Goal: Task Accomplishment & Management: Use online tool/utility

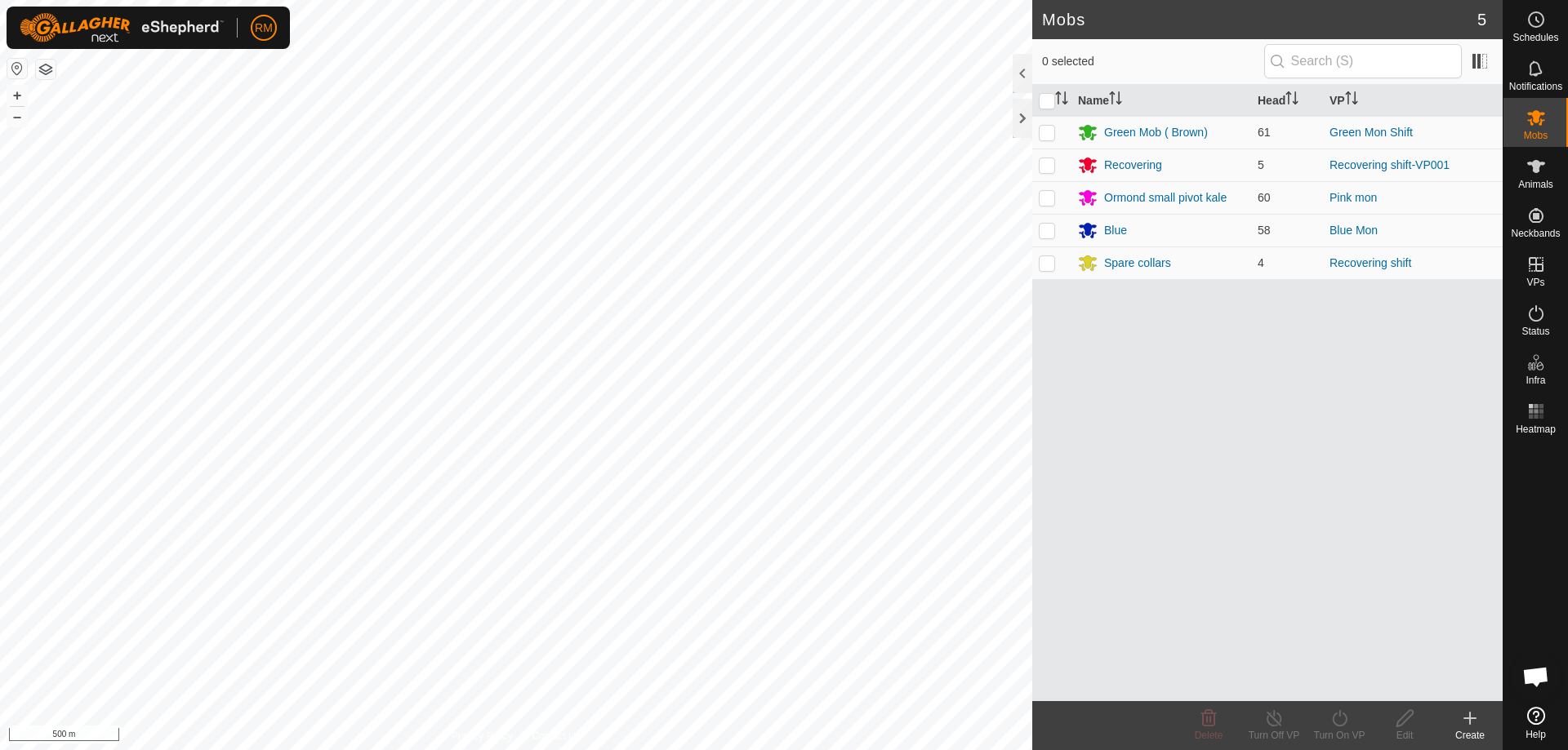
click at [1476, 718] on icon at bounding box center [1470, 718] width 12 height 0
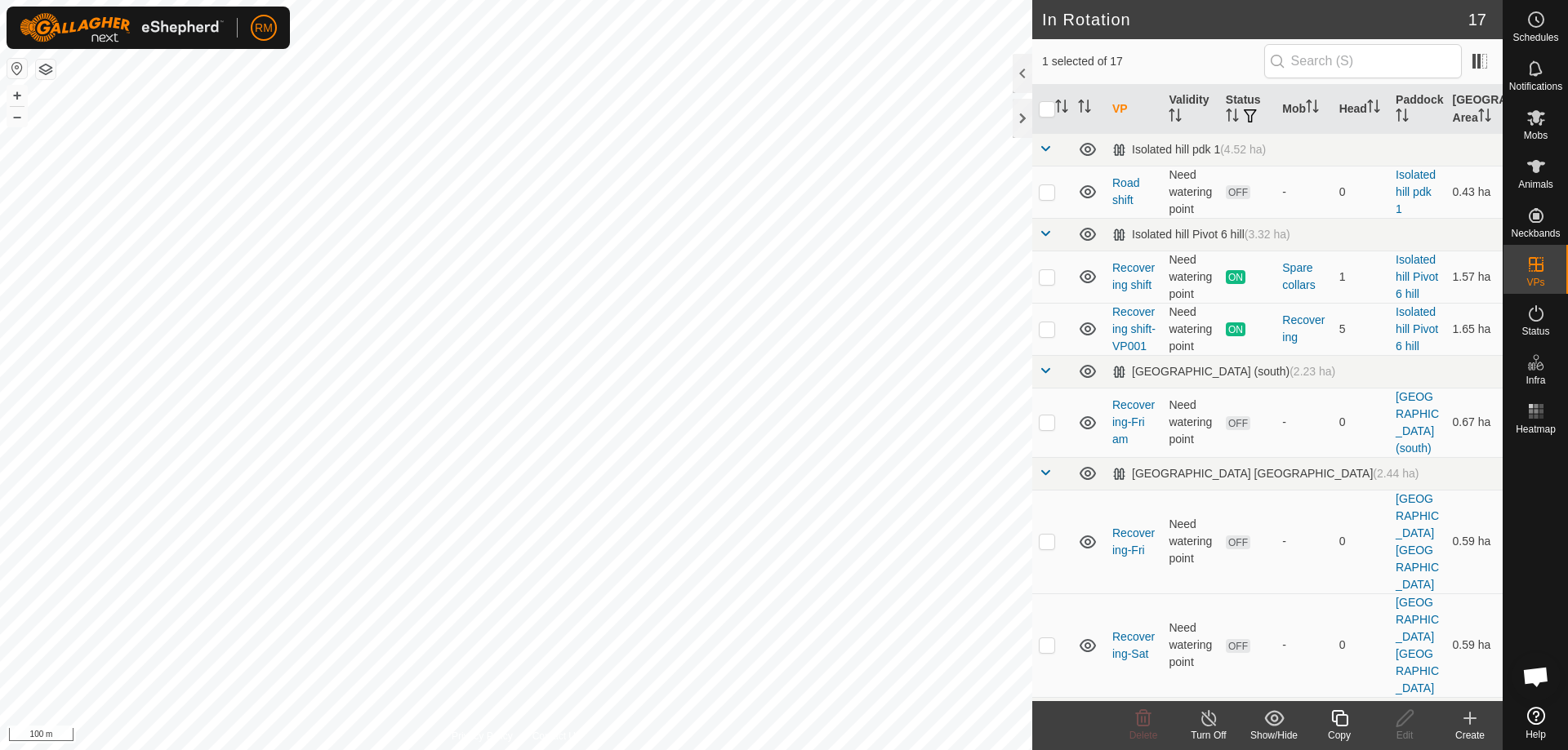
click at [1477, 718] on icon at bounding box center [1471, 718] width 20 height 20
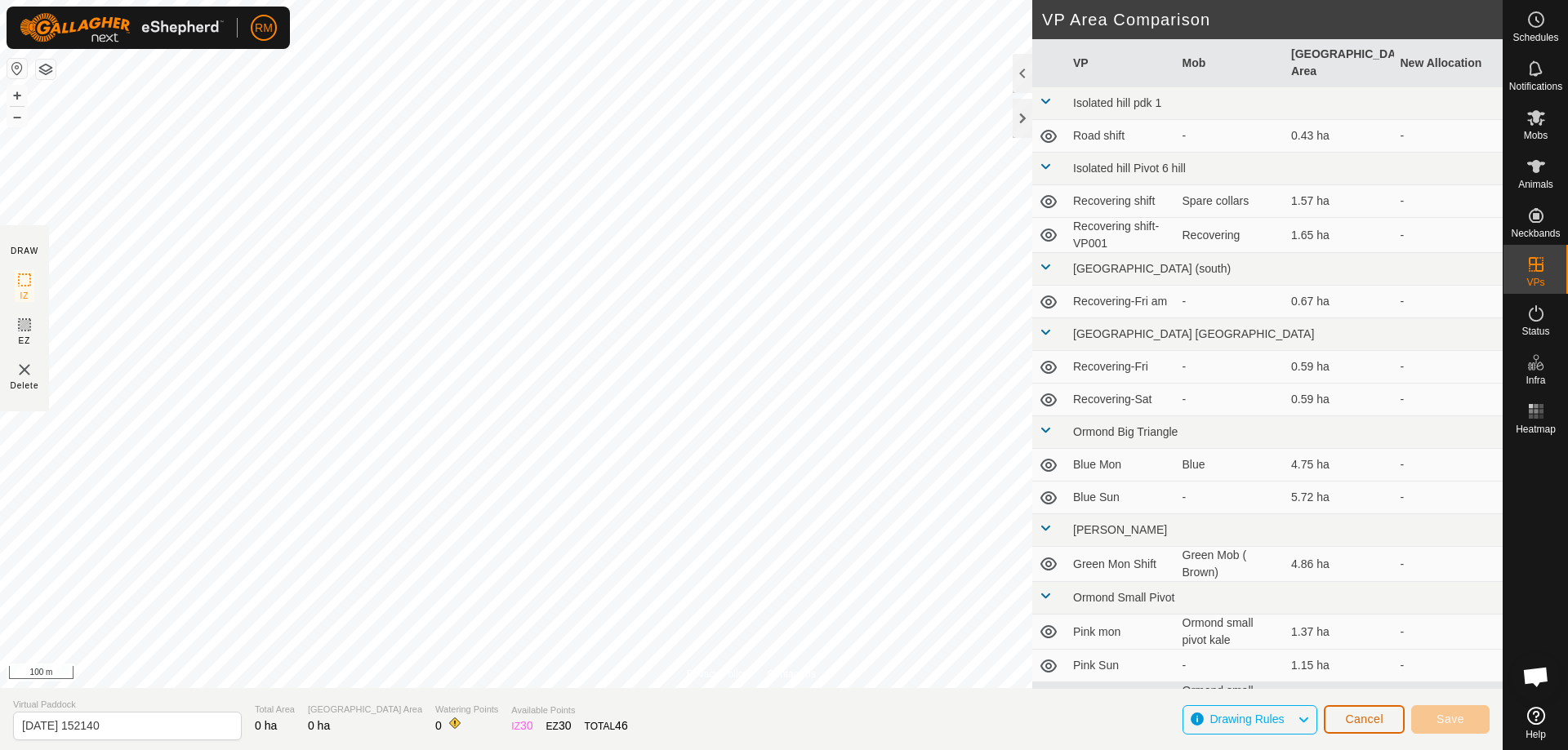
click at [1357, 721] on span "Cancel" at bounding box center [1364, 719] width 39 height 13
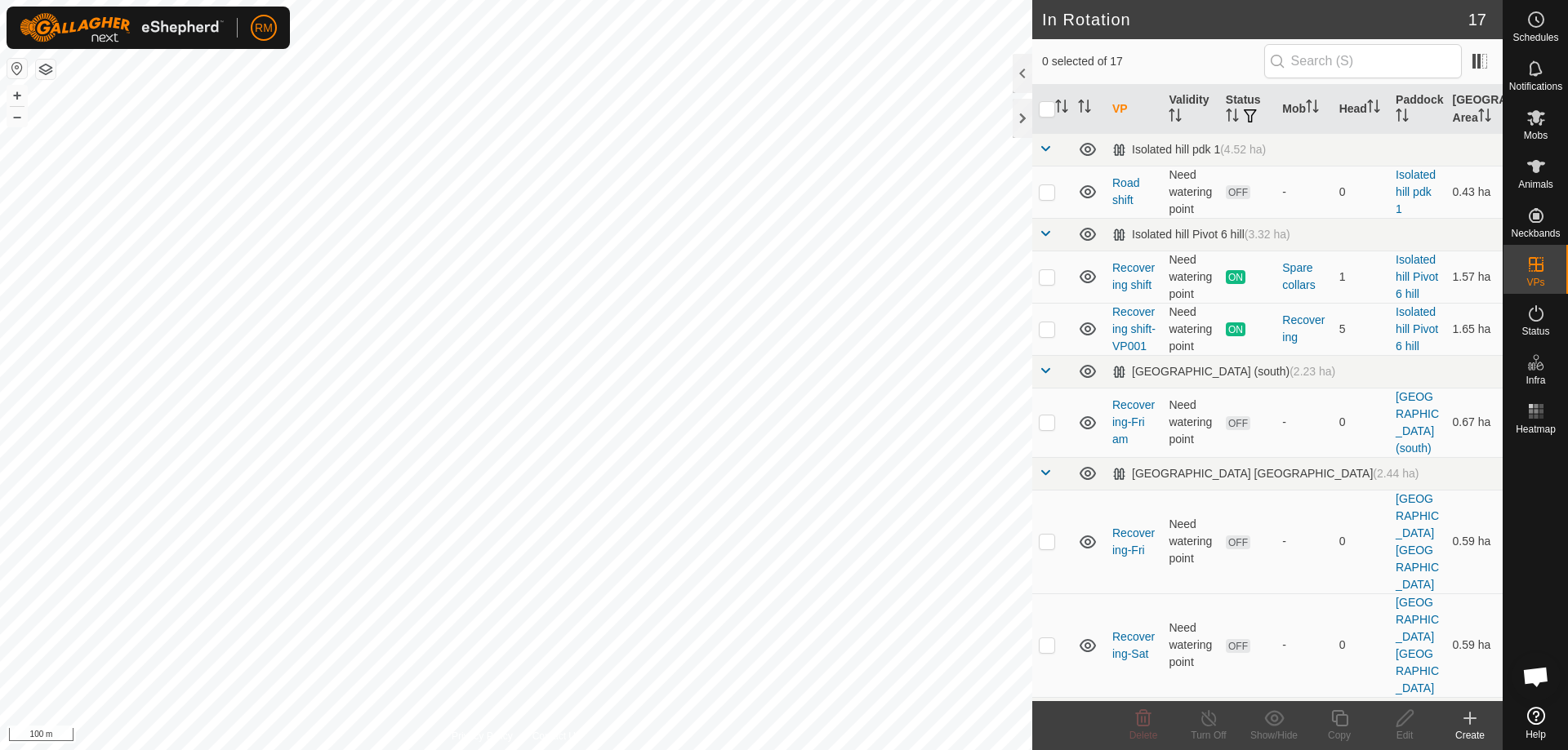
checkbox input "true"
click at [1345, 724] on icon at bounding box center [1340, 718] width 21 height 20
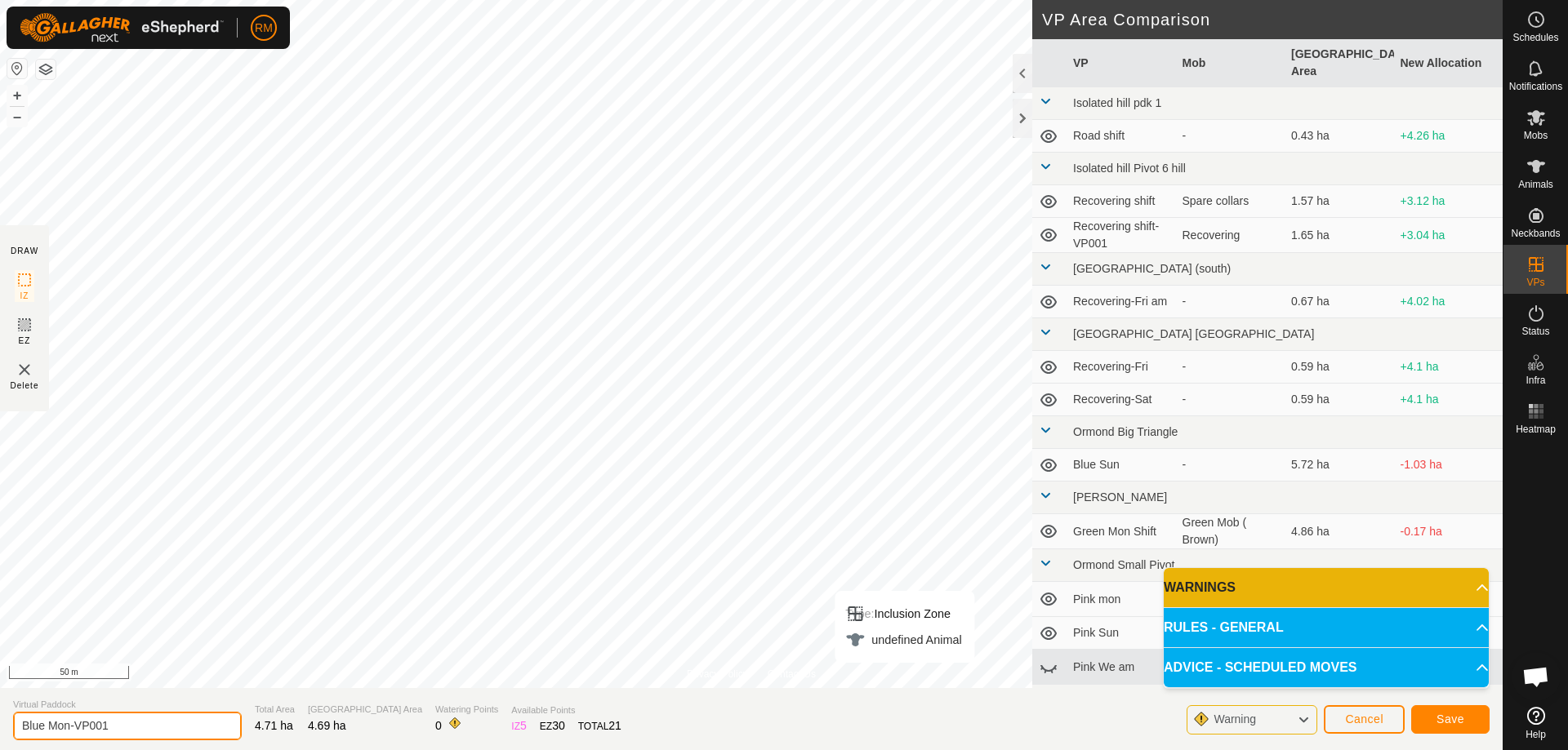
click at [115, 722] on input "Blue Mon-VP001" at bounding box center [126, 727] width 228 height 29
type input "Blue Tue"
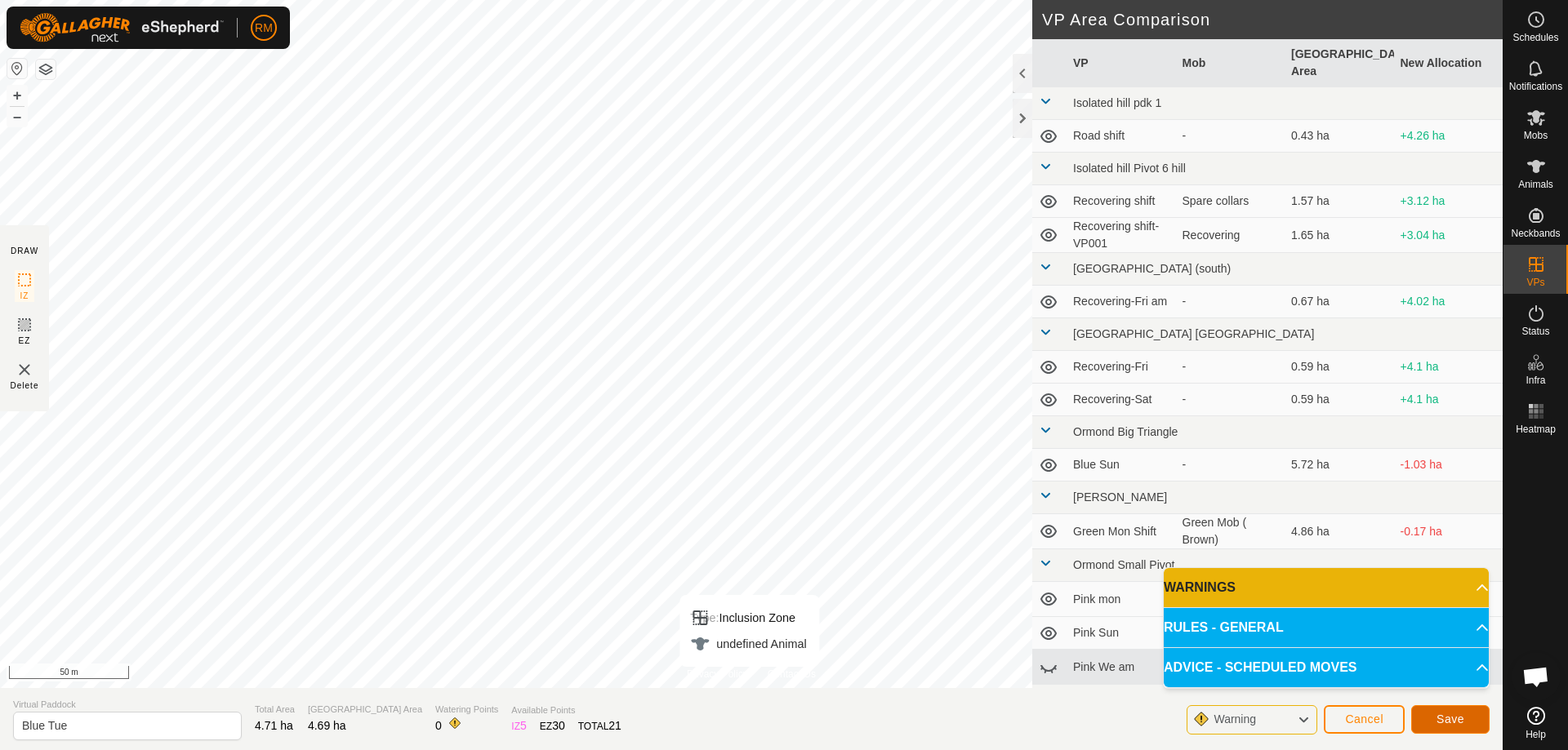
click at [1452, 719] on span "Save" at bounding box center [1450, 719] width 28 height 13
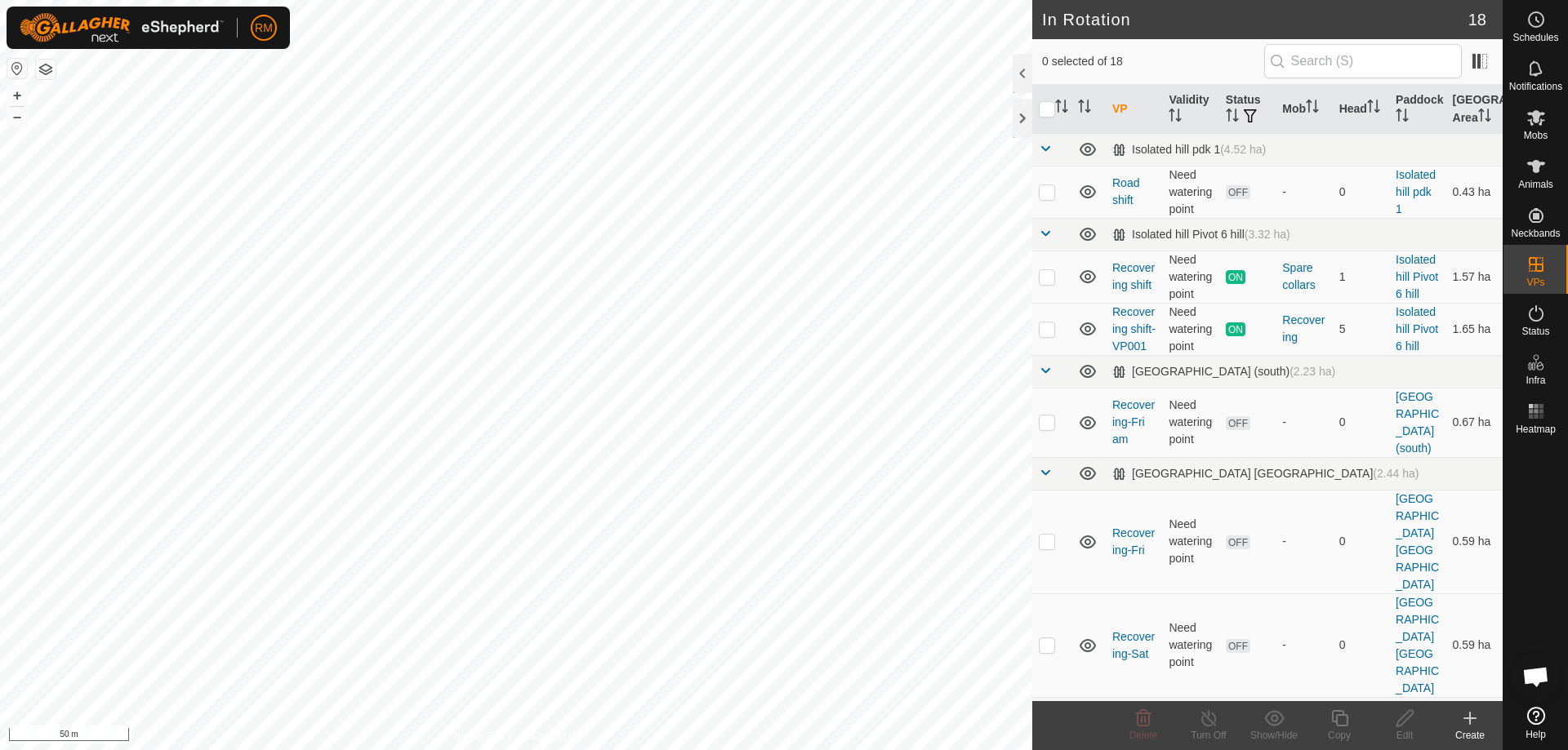
checkbox input "true"
click at [1344, 721] on icon at bounding box center [1340, 718] width 21 height 20
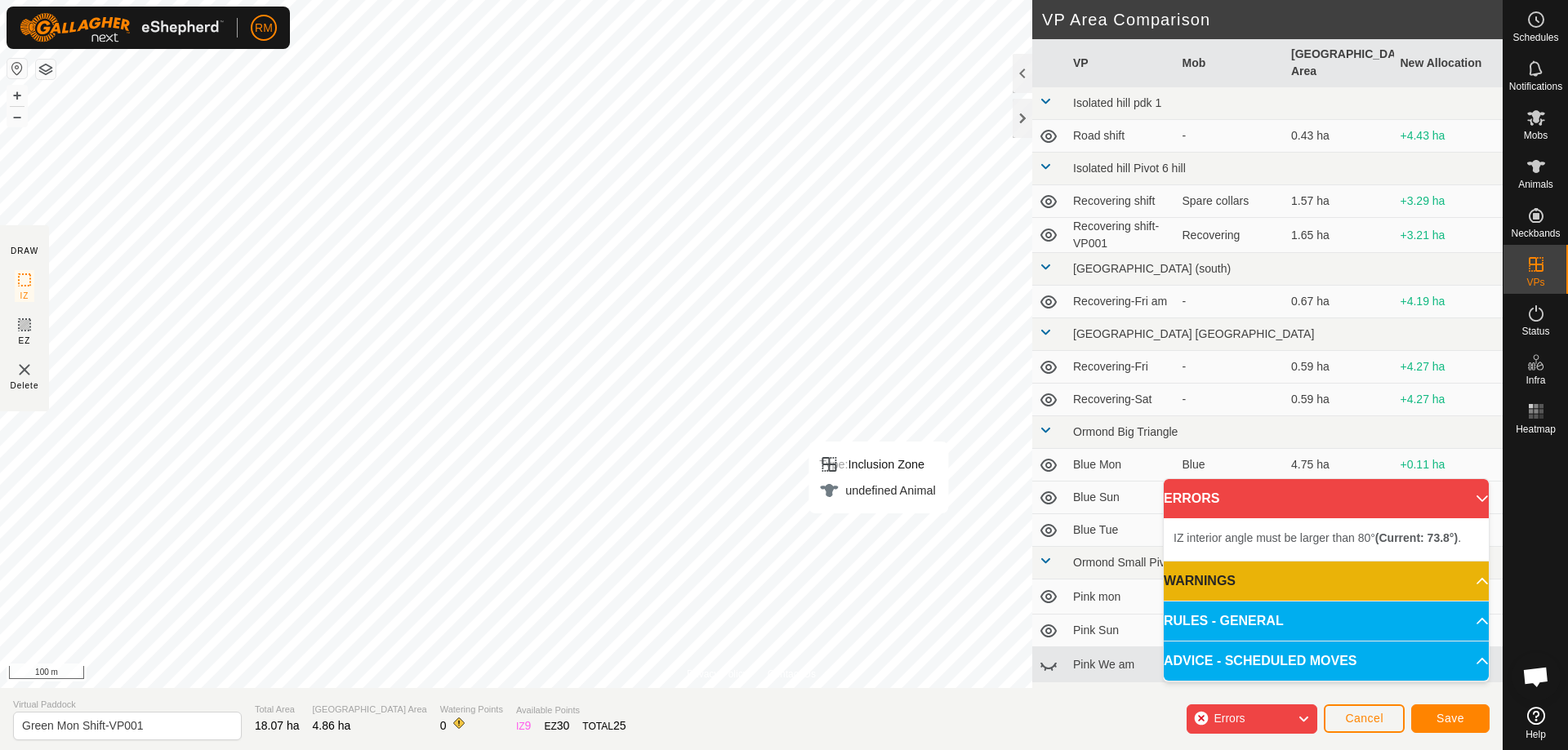
click at [849, 465] on div "Type: Inclusion Zone undefined Animal + – ⇧ i 100 m" at bounding box center [751, 344] width 1503 height 689
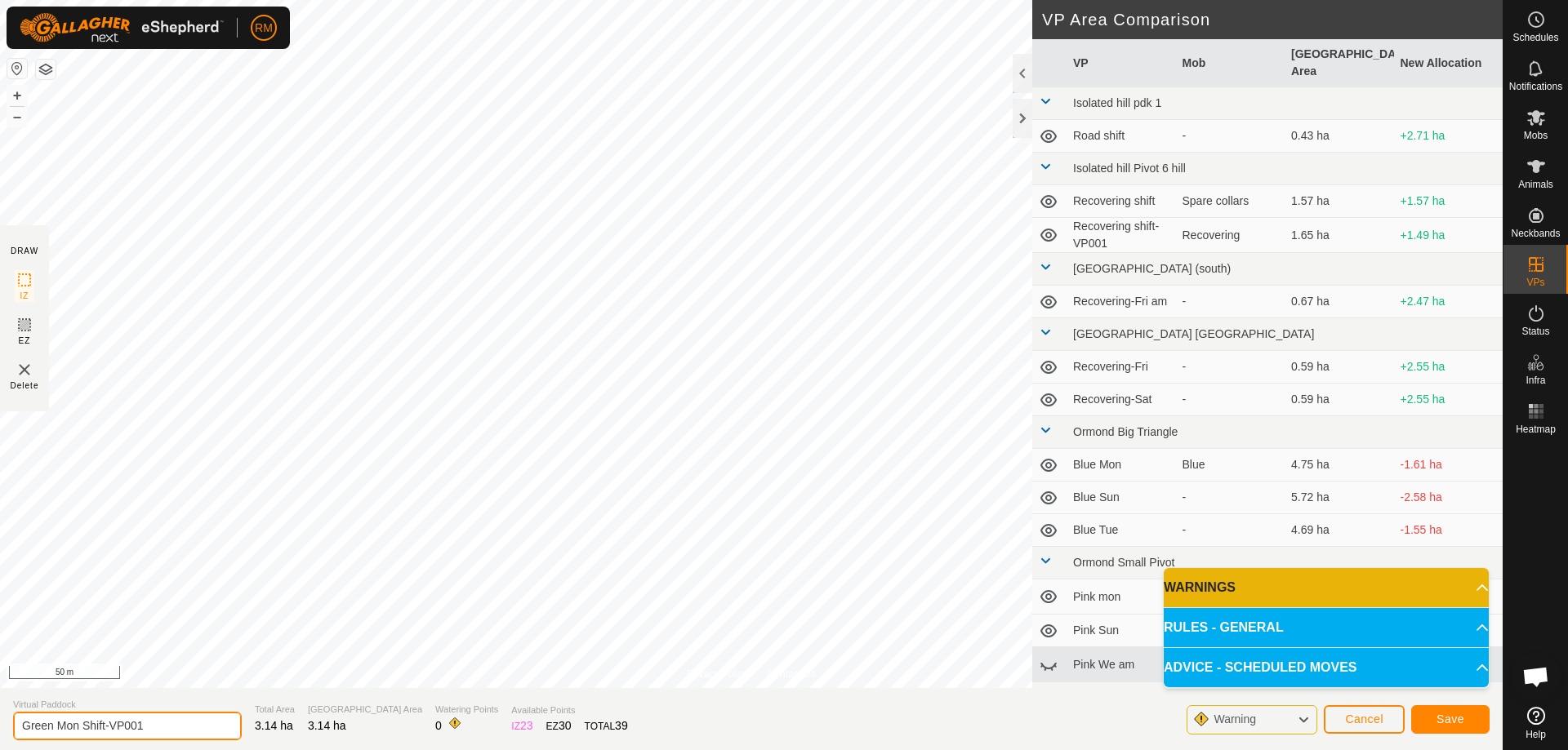
click at [151, 722] on input "Green Mon Shift-VP001" at bounding box center [126, 727] width 228 height 29
type input "Green Tue"
click at [1469, 736] on div "Save" at bounding box center [1450, 718] width 79 height 39
click at [1465, 729] on button "Save" at bounding box center [1450, 720] width 79 height 29
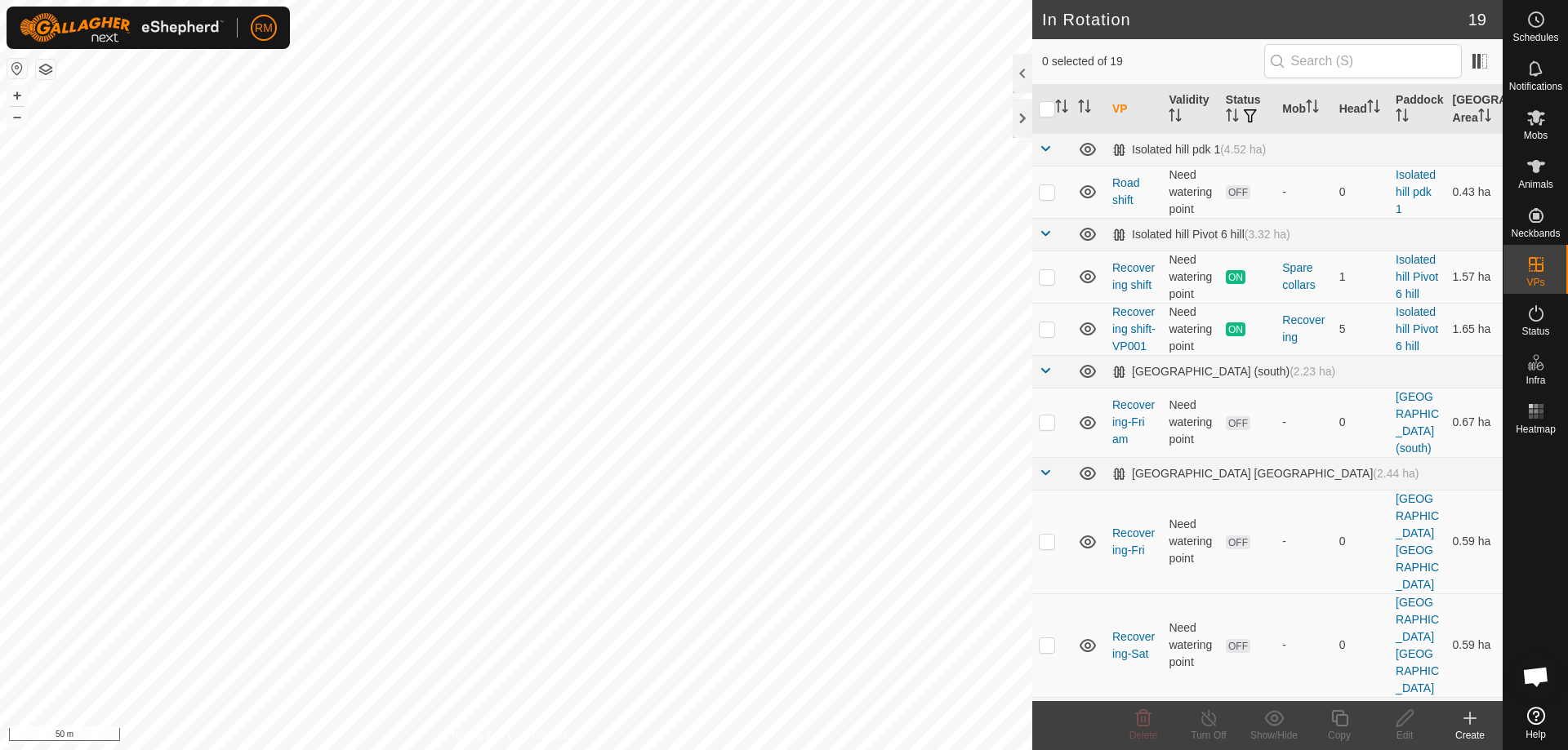
checkbox input "true"
click at [1342, 727] on icon at bounding box center [1340, 718] width 16 height 16
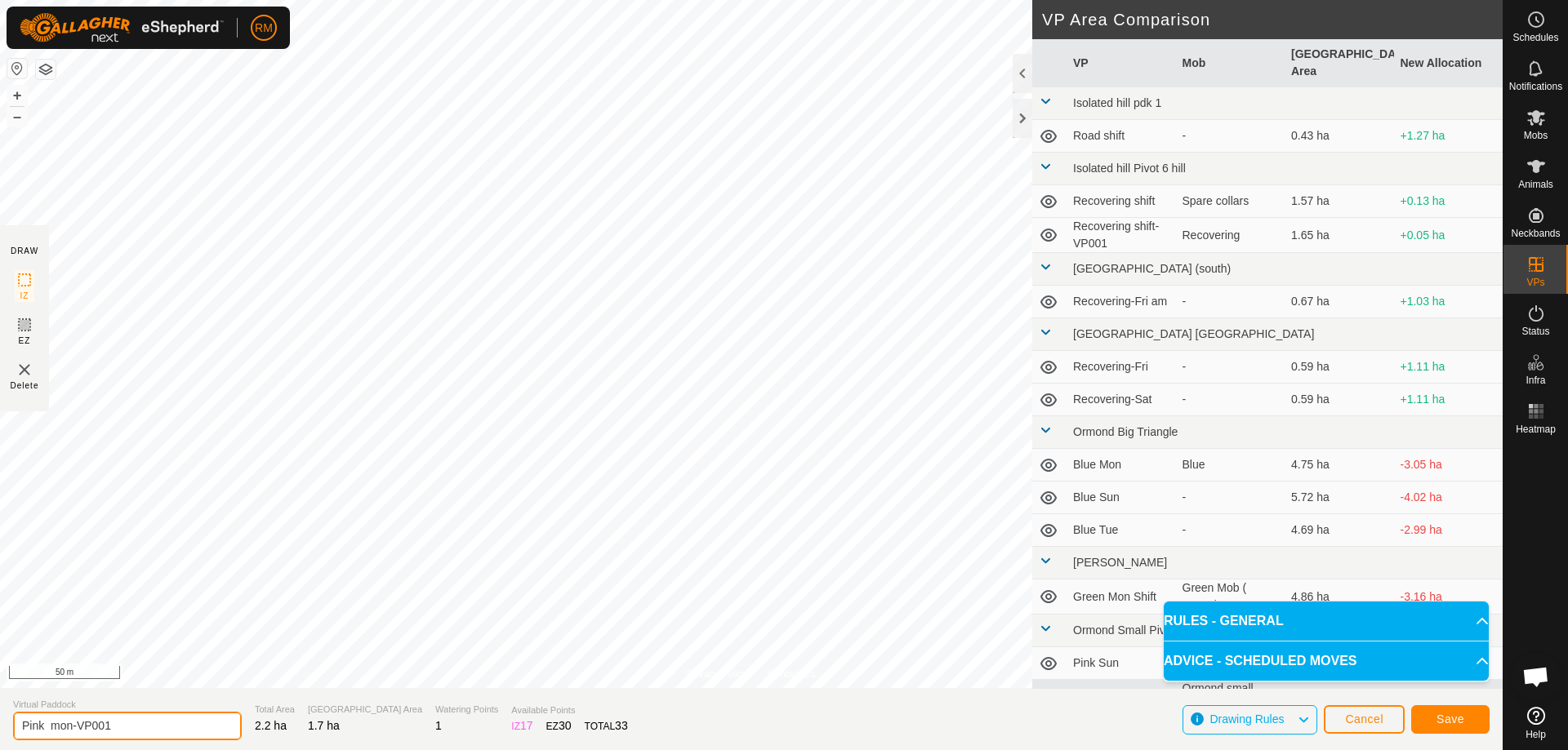
click at [138, 723] on input "Pink mon-VP001" at bounding box center [126, 727] width 228 height 29
type input "Pink Tue"
click at [1443, 719] on span "Save" at bounding box center [1450, 719] width 28 height 13
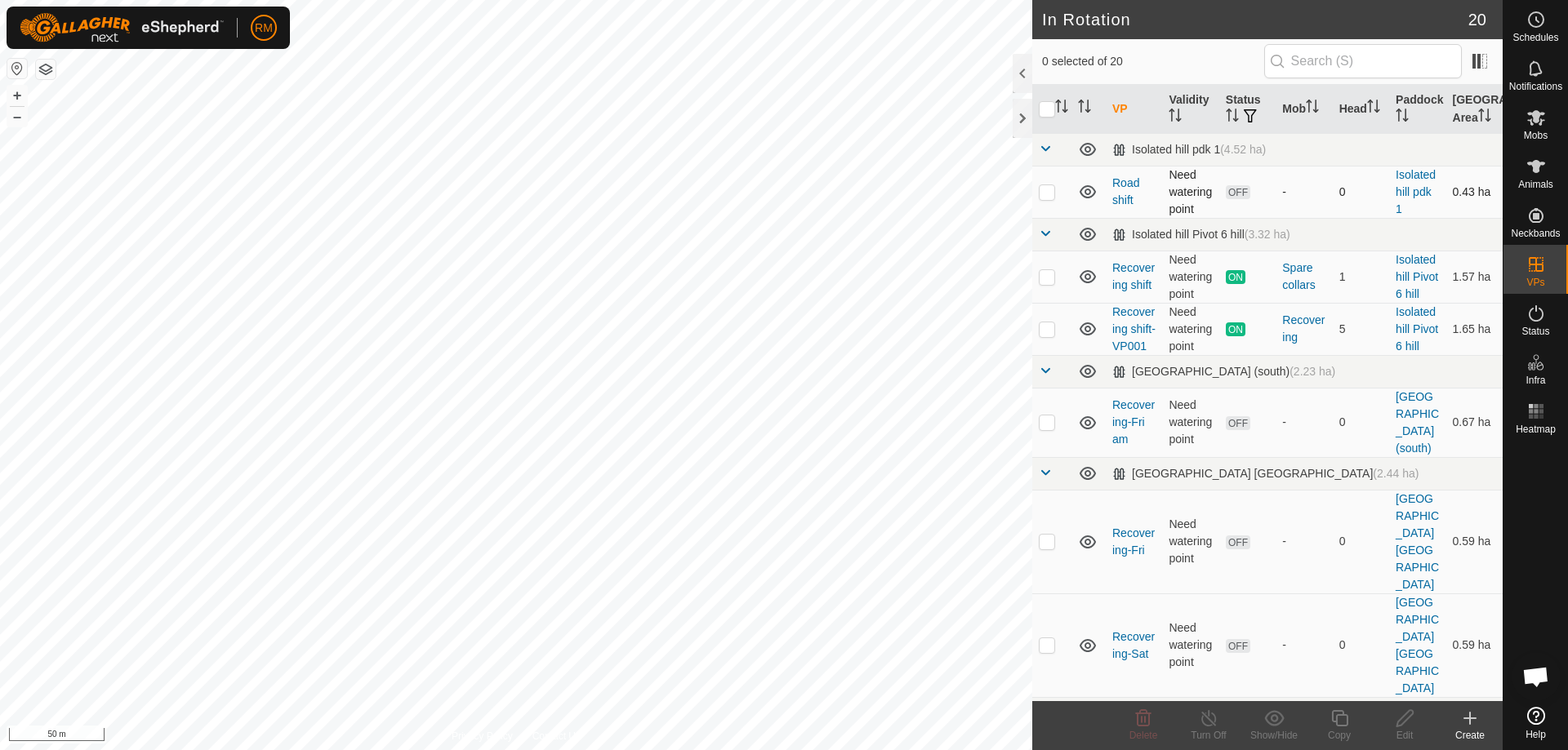
scroll to position [1, 0]
click at [1534, 121] on icon at bounding box center [1536, 117] width 18 height 15
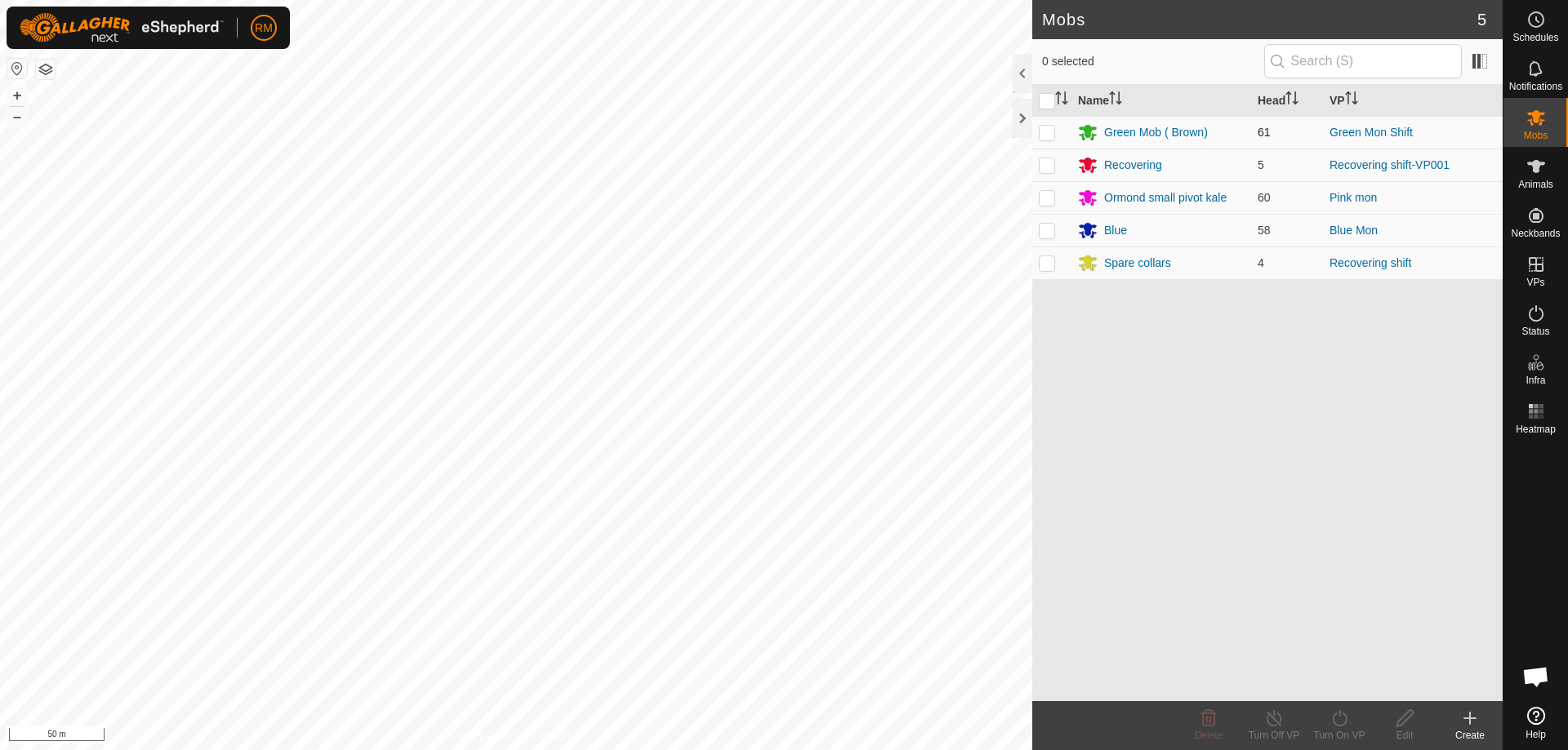
click at [1044, 134] on p-checkbox at bounding box center [1047, 132] width 16 height 13
checkbox input "true"
click at [1341, 718] on icon at bounding box center [1340, 718] width 21 height 20
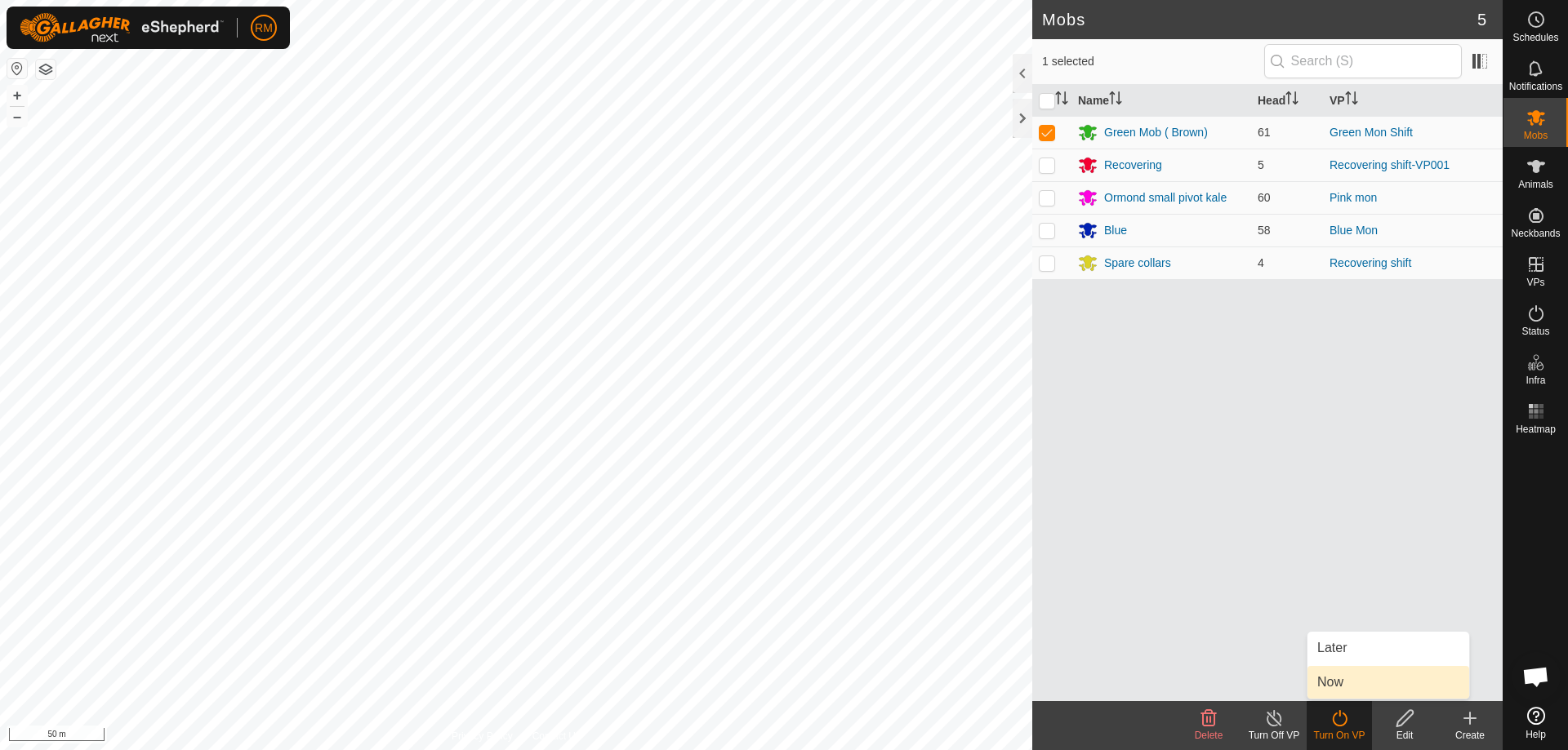
click at [1354, 681] on link "Now" at bounding box center [1387, 682] width 162 height 32
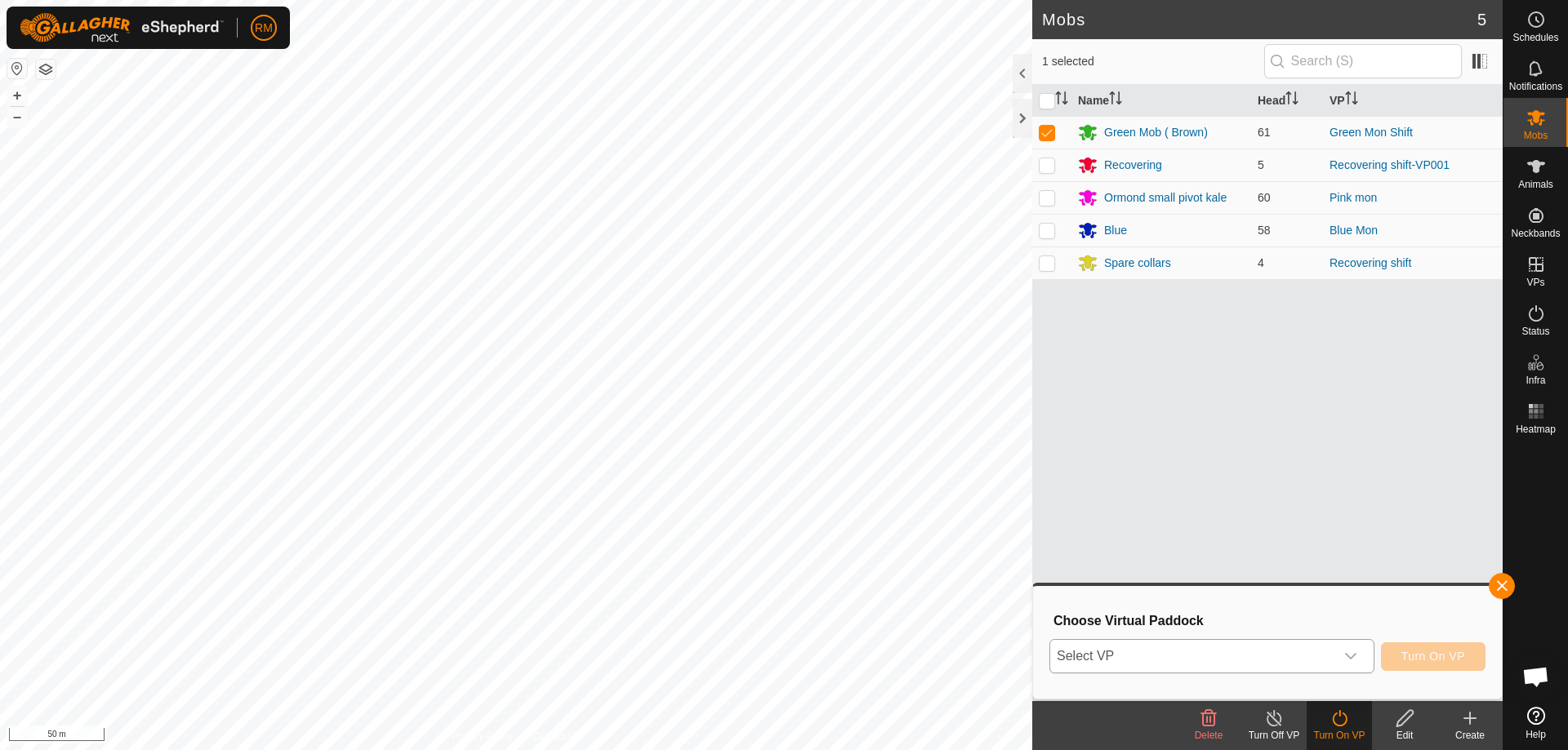
click at [1346, 654] on icon "dropdown trigger" at bounding box center [1350, 656] width 12 height 6
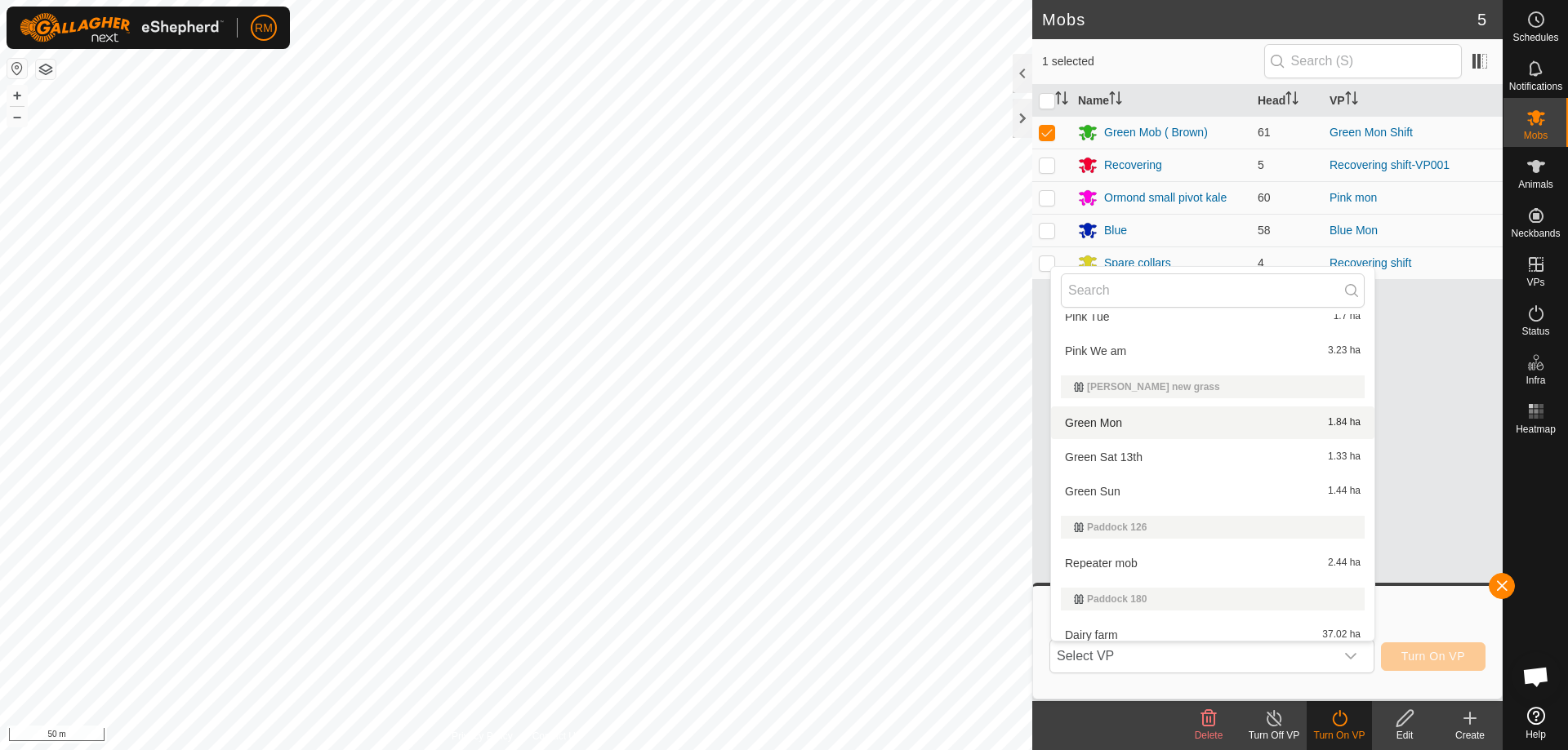
scroll to position [684, 0]
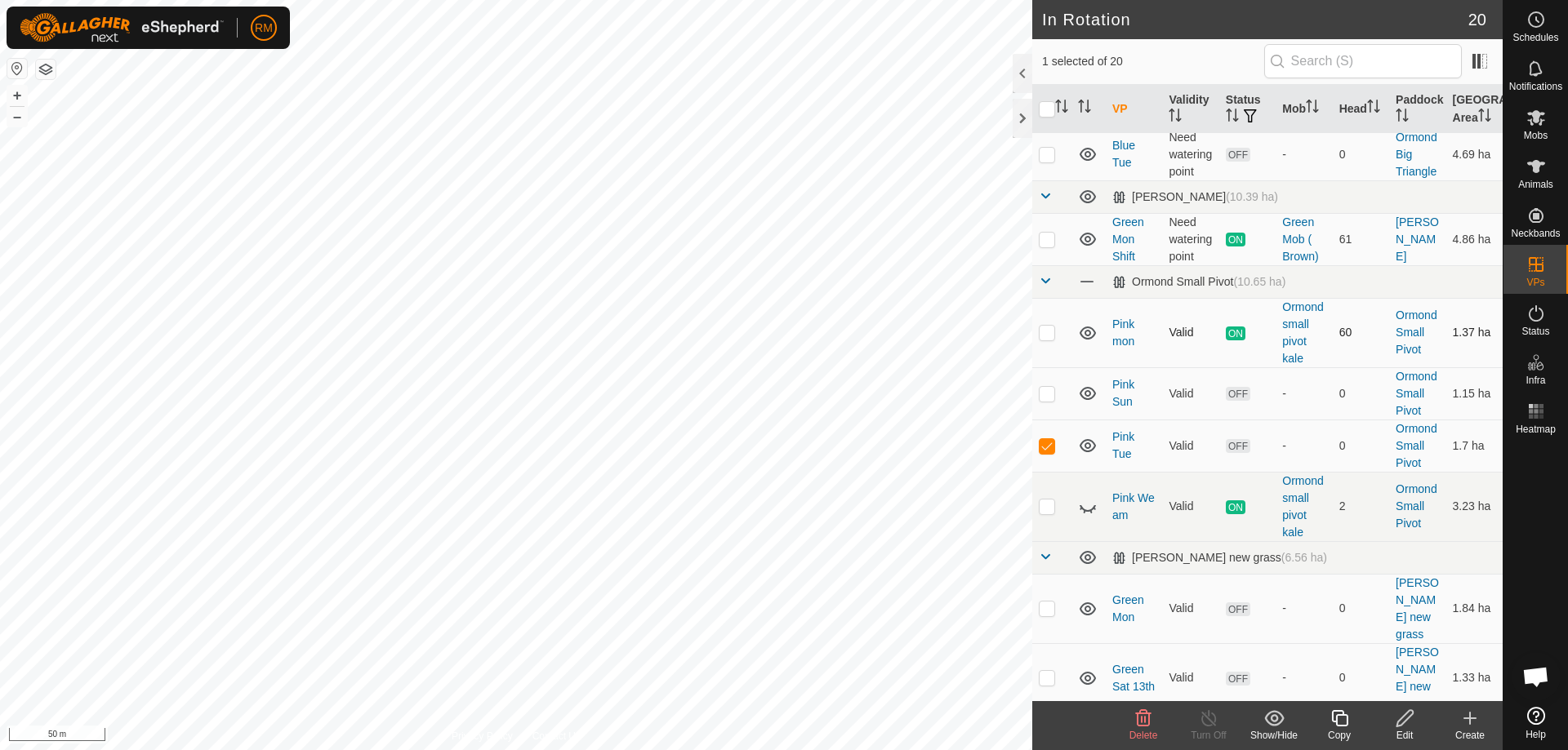
scroll to position [707, 0]
click at [1534, 115] on icon at bounding box center [1536, 117] width 18 height 15
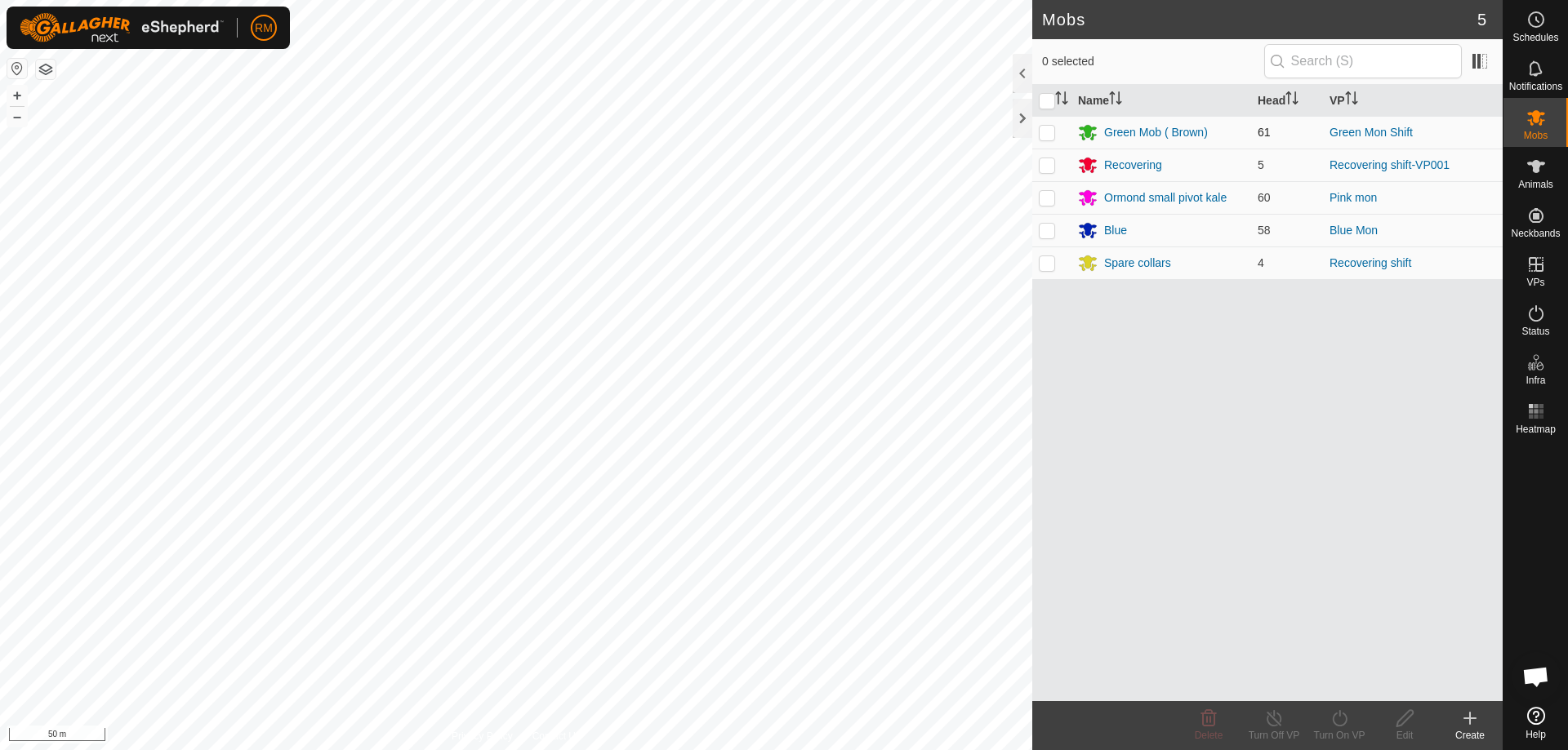
click at [1043, 132] on p-checkbox at bounding box center [1047, 132] width 16 height 13
checkbox input "true"
click at [1335, 723] on icon at bounding box center [1340, 718] width 21 height 20
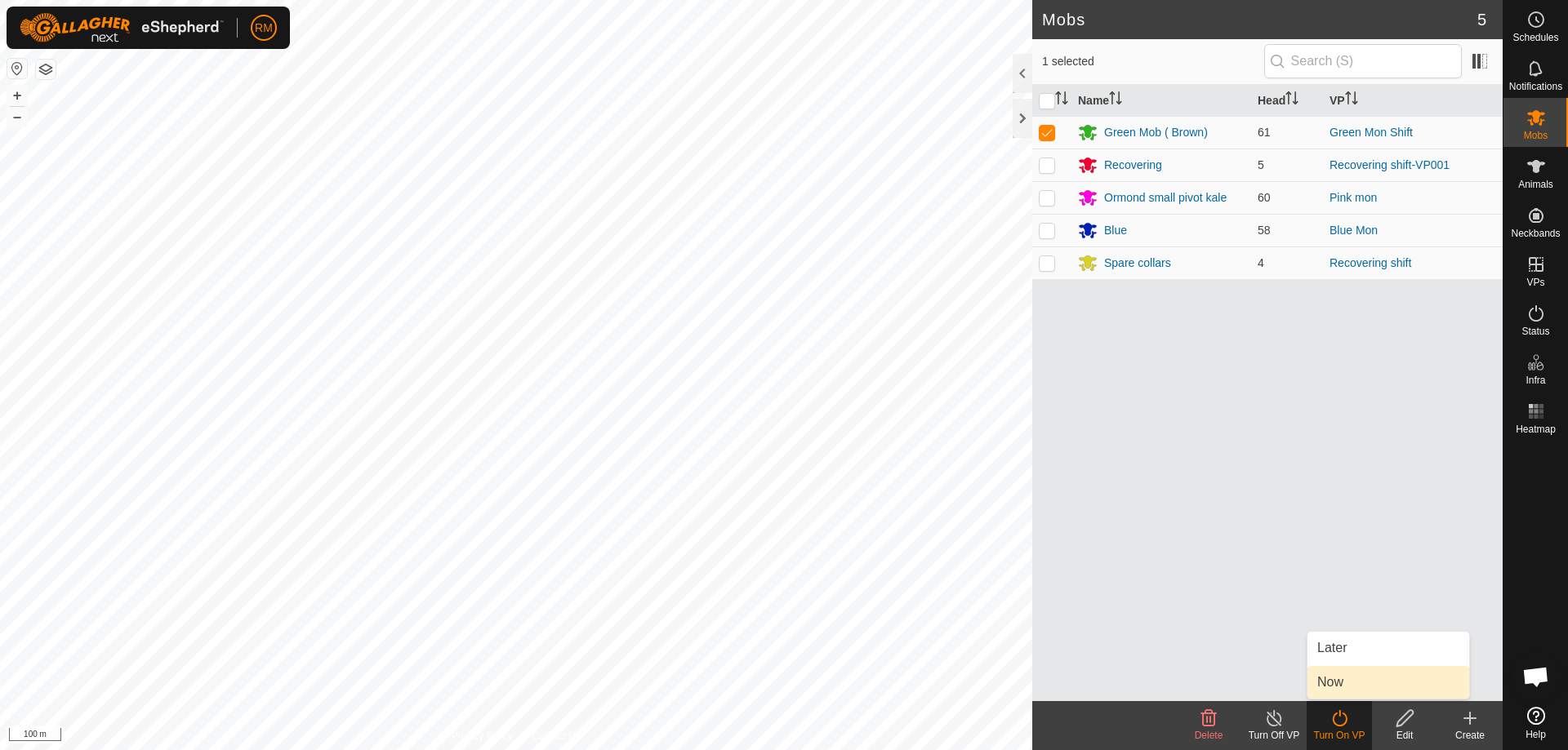
click at [1336, 681] on link "Now" at bounding box center [1387, 682] width 162 height 32
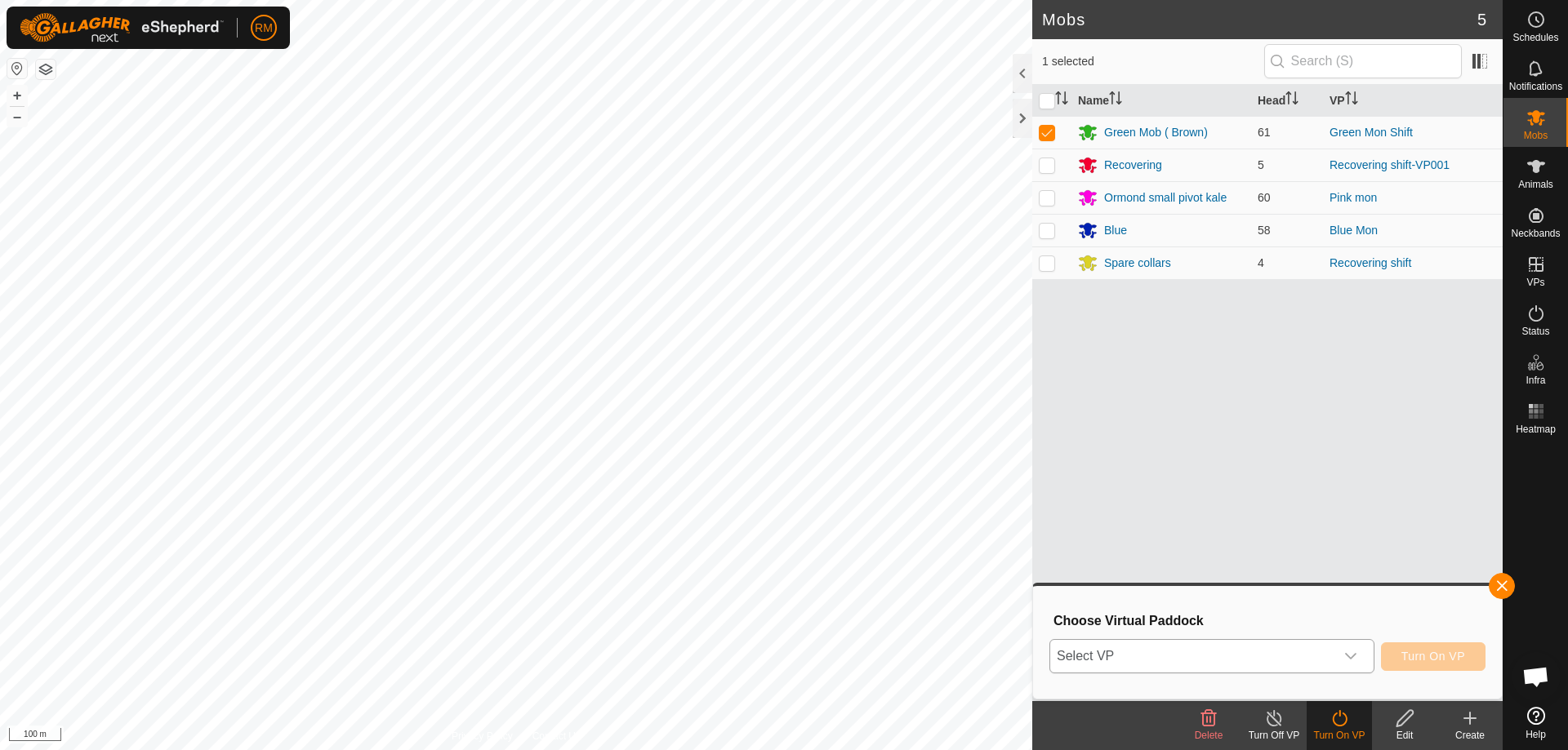
click at [1357, 652] on icon "dropdown trigger" at bounding box center [1350, 656] width 13 height 13
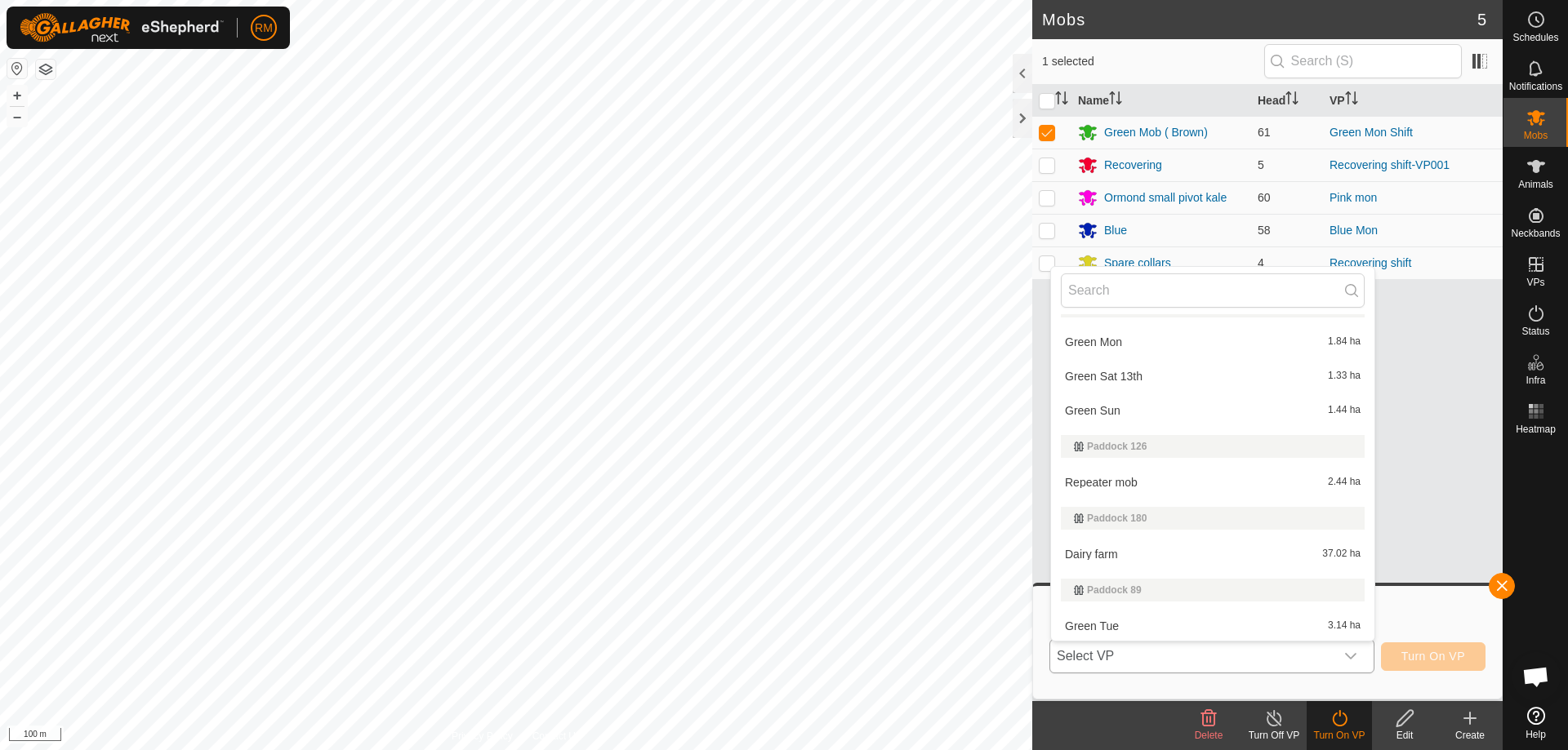
scroll to position [771, 0]
click at [1108, 626] on li "Green Tue 3.14 ha" at bounding box center [1212, 625] width 323 height 32
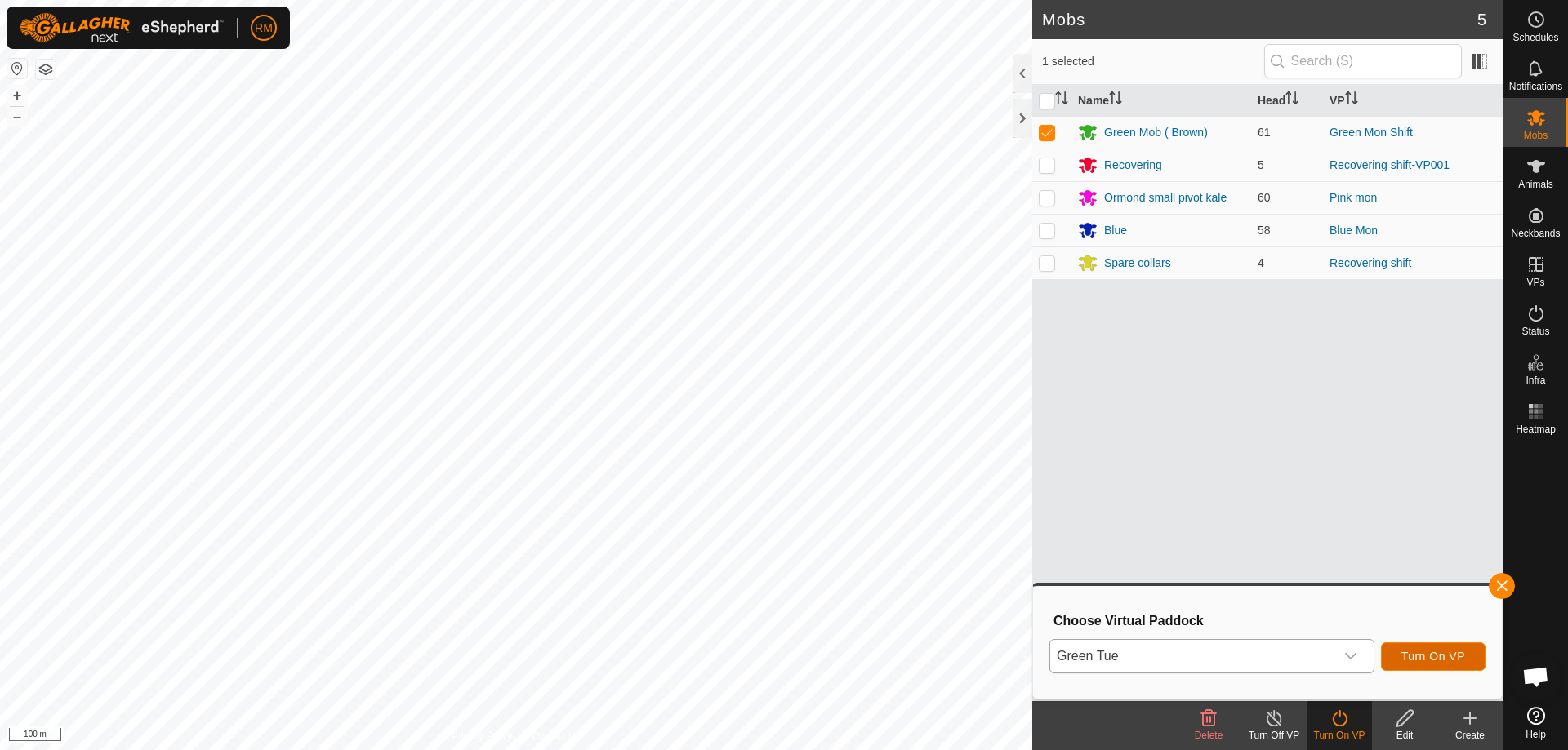
click at [1431, 654] on span "Turn On VP" at bounding box center [1433, 656] width 64 height 13
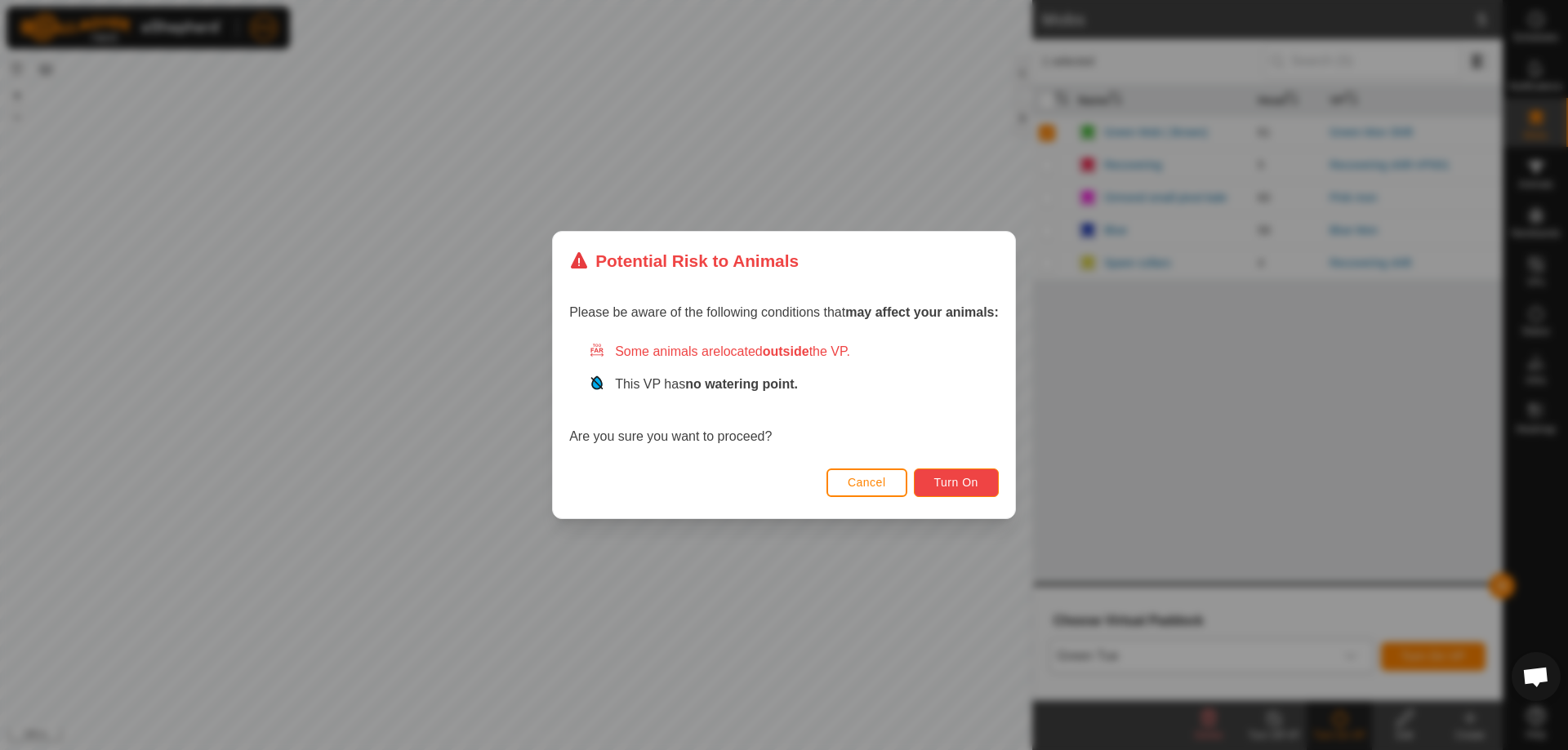
click at [961, 483] on span "Turn On" at bounding box center [956, 482] width 44 height 13
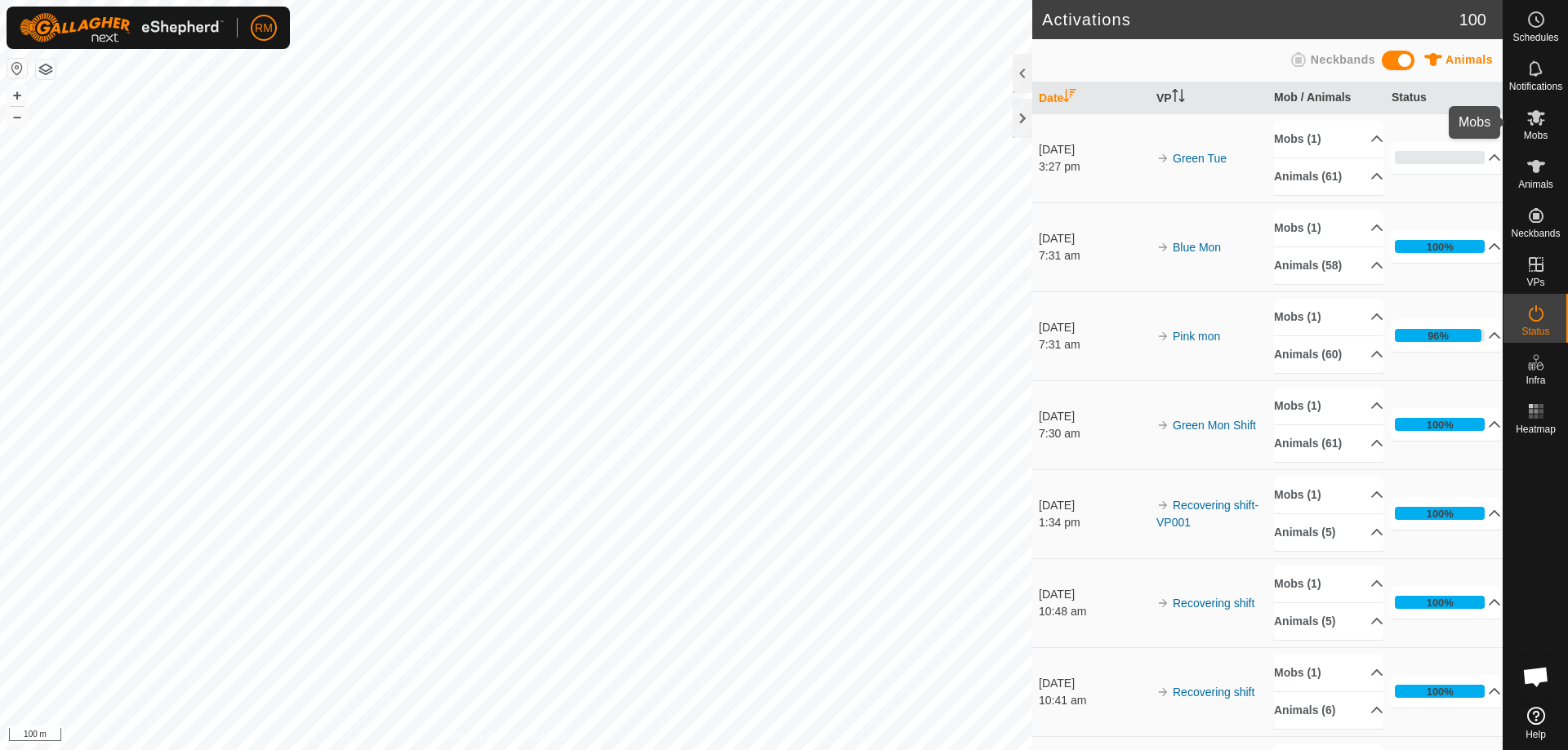
click at [1536, 119] on icon at bounding box center [1536, 117] width 18 height 15
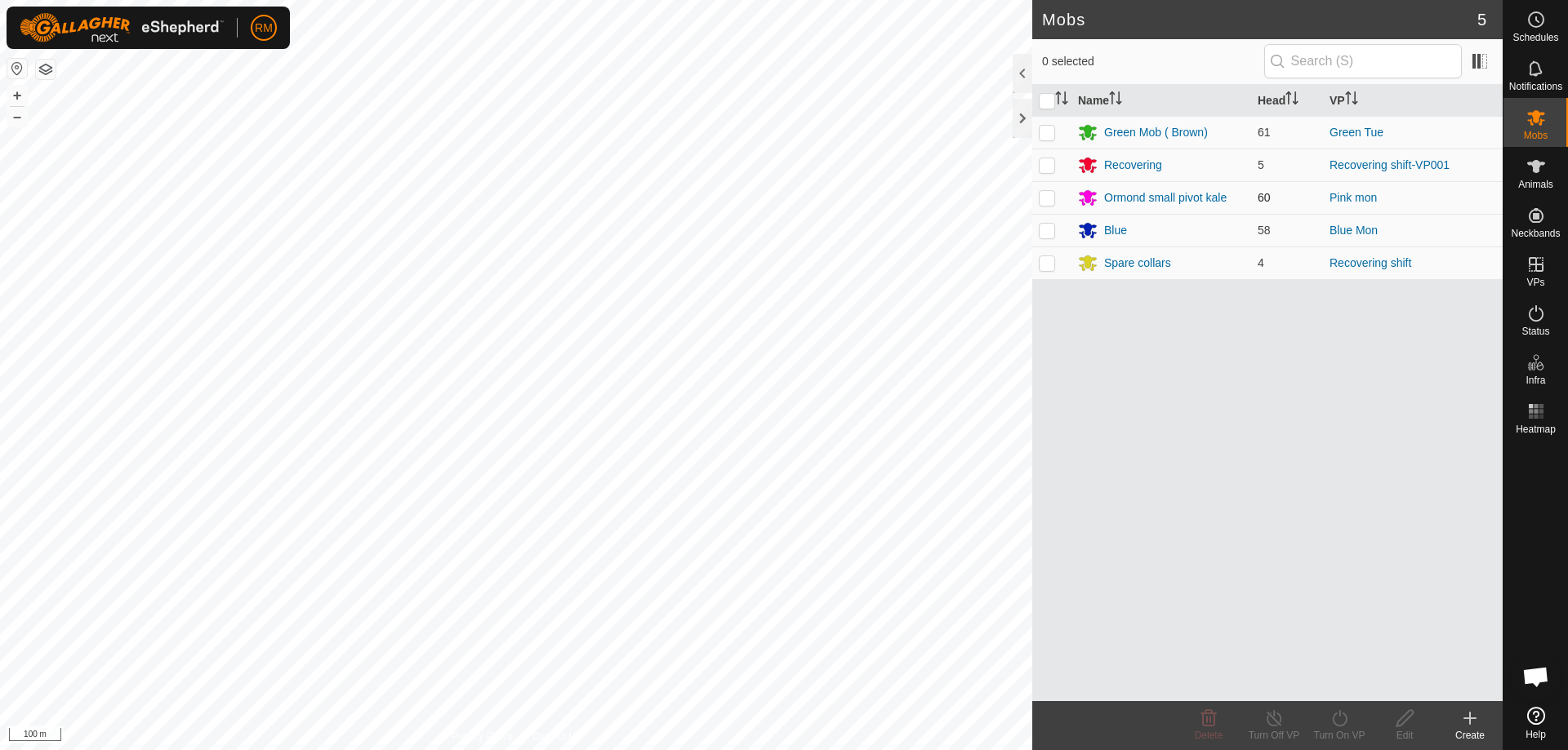
click at [1044, 201] on p-checkbox at bounding box center [1047, 198] width 16 height 13
checkbox input "true"
click at [1333, 718] on icon at bounding box center [1340, 718] width 14 height 16
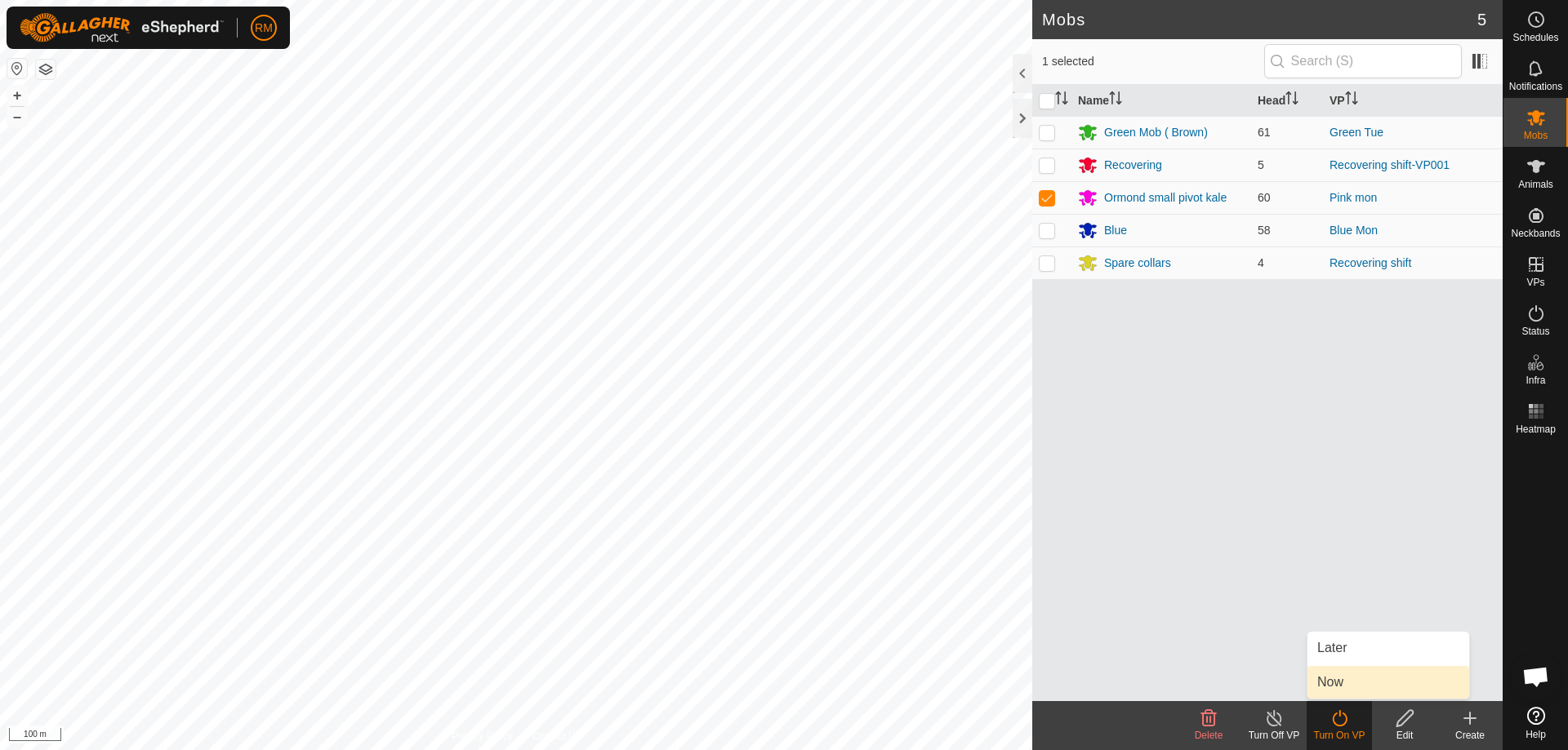
click at [1358, 686] on link "Now" at bounding box center [1387, 682] width 162 height 32
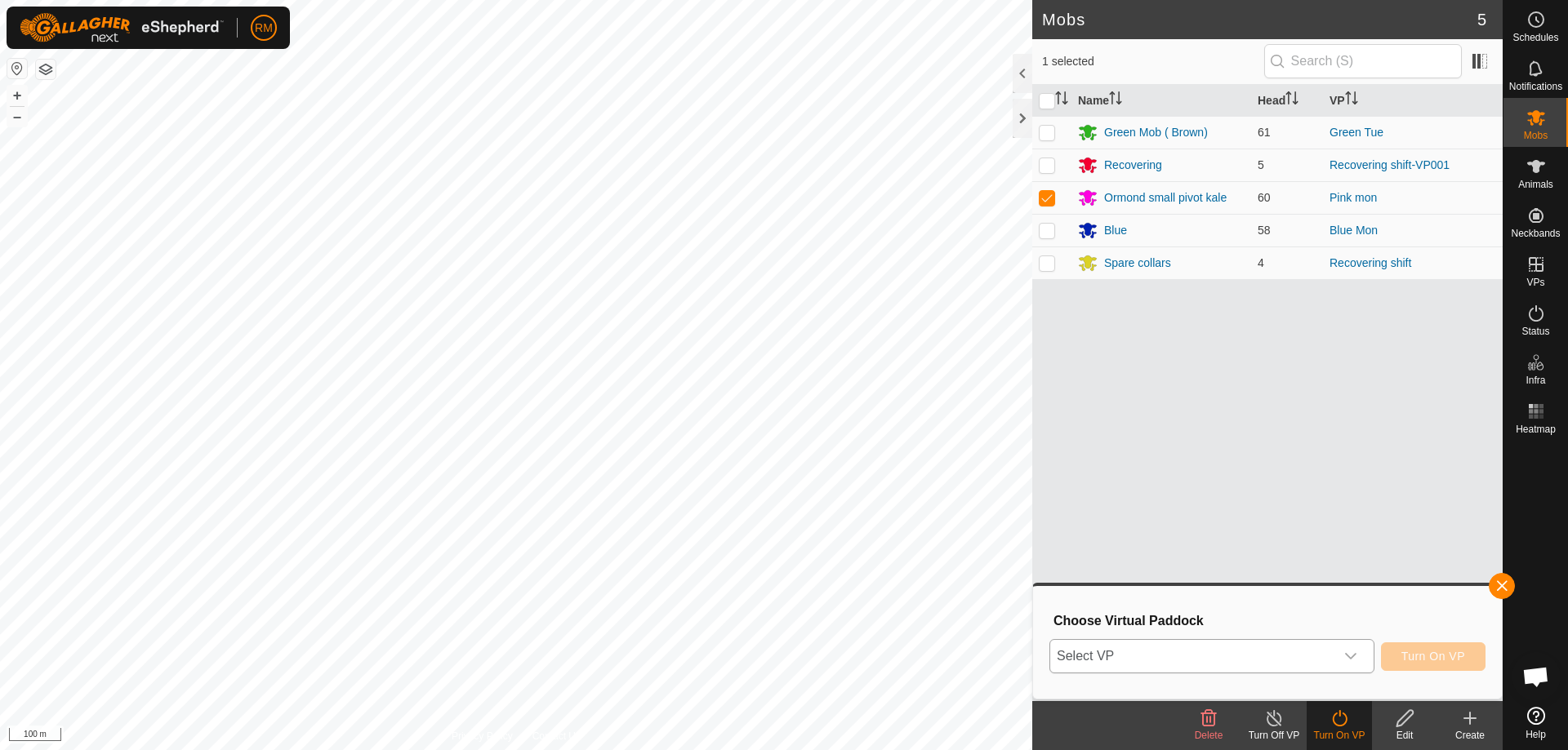
click at [1350, 650] on icon "dropdown trigger" at bounding box center [1350, 656] width 13 height 13
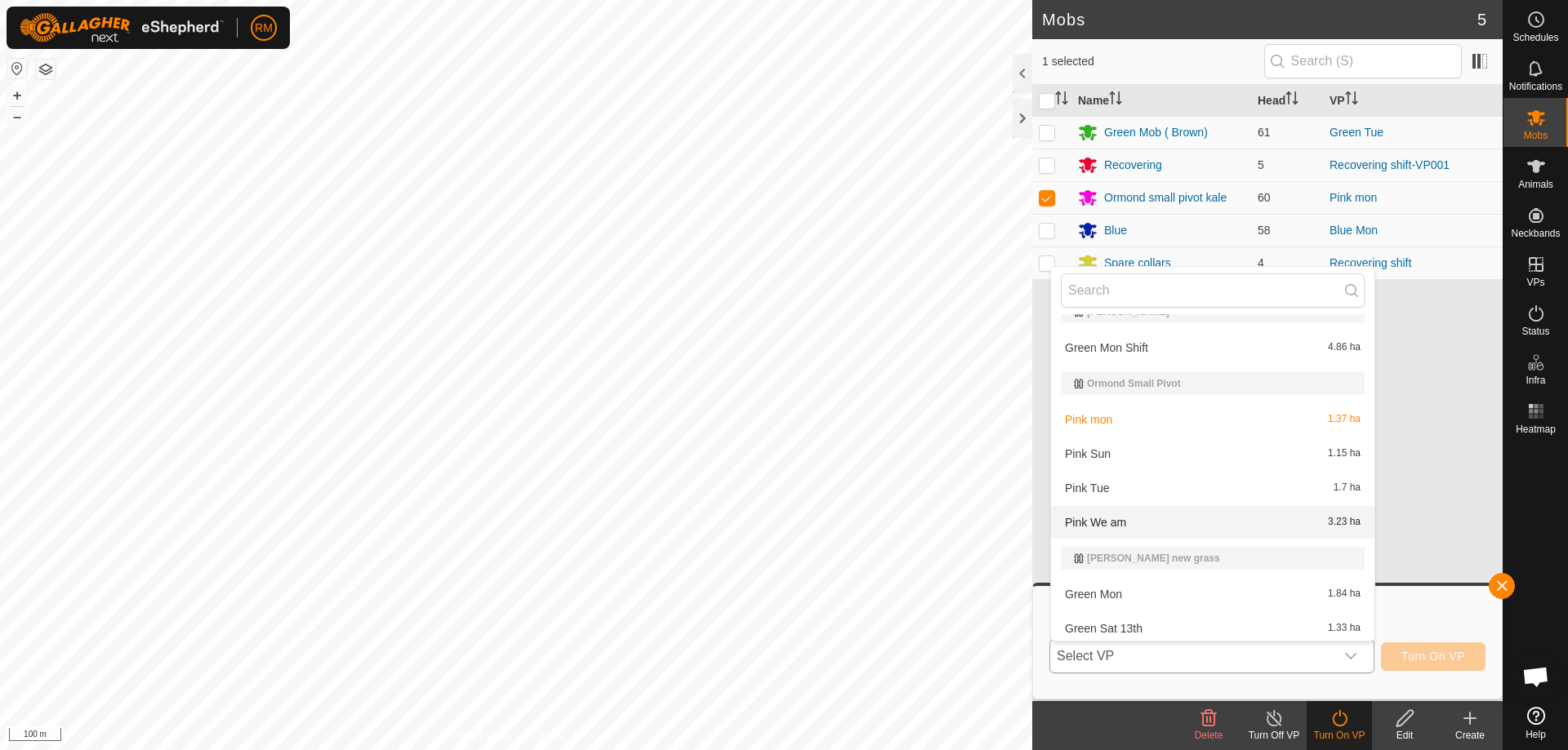
scroll to position [518, 0]
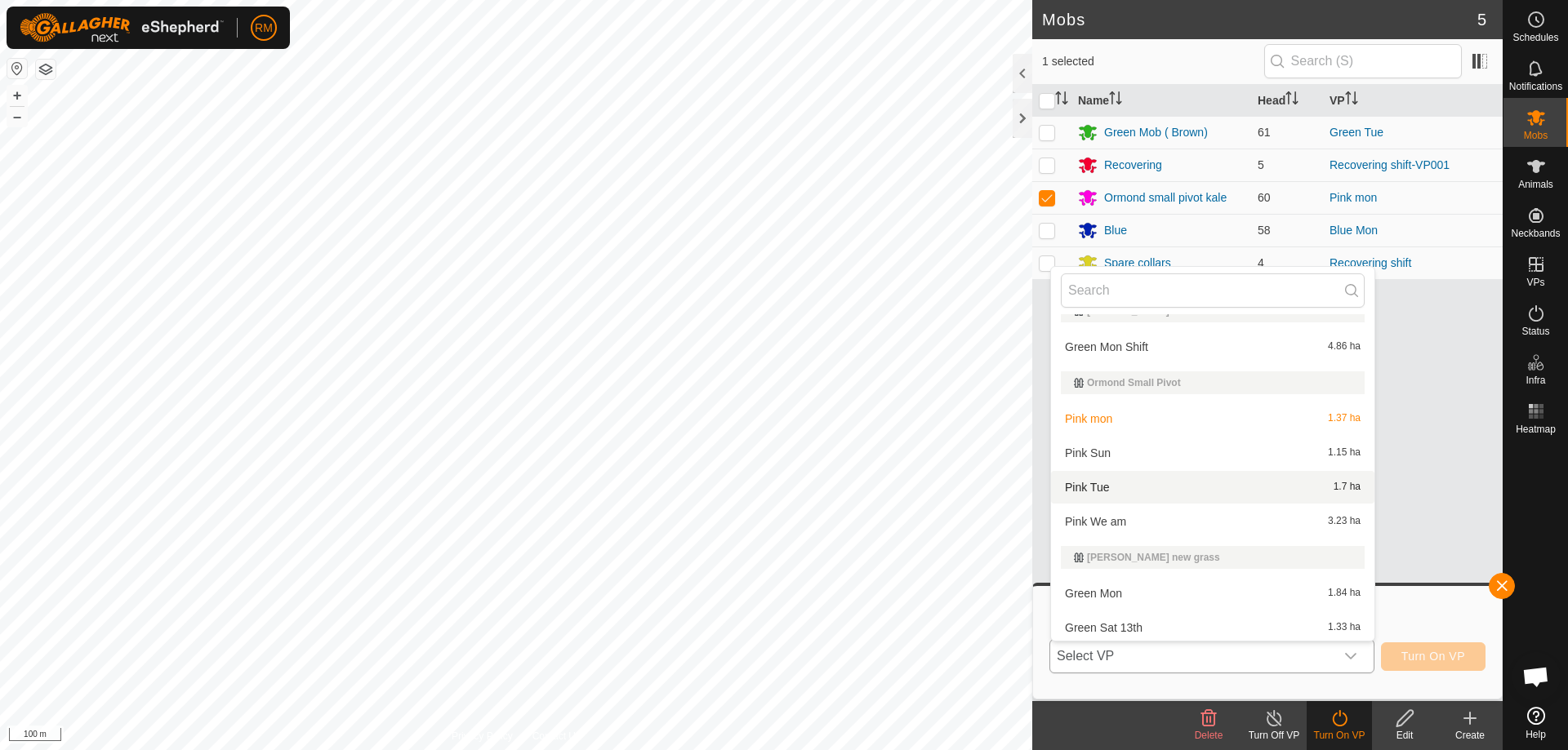
click at [1083, 486] on li "Pink Tue 1.7 ha" at bounding box center [1212, 487] width 323 height 32
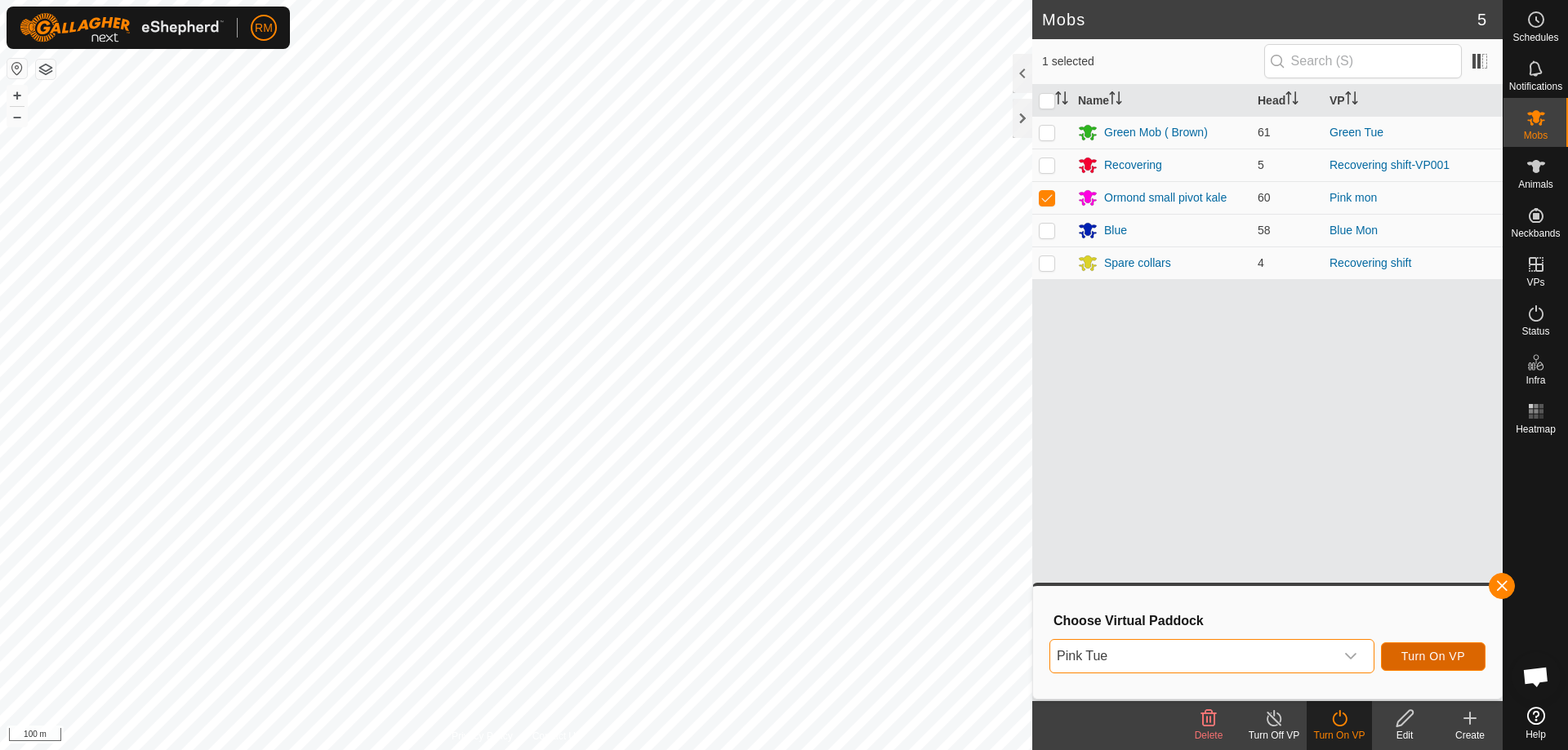
click at [1414, 653] on span "Turn On VP" at bounding box center [1433, 656] width 64 height 13
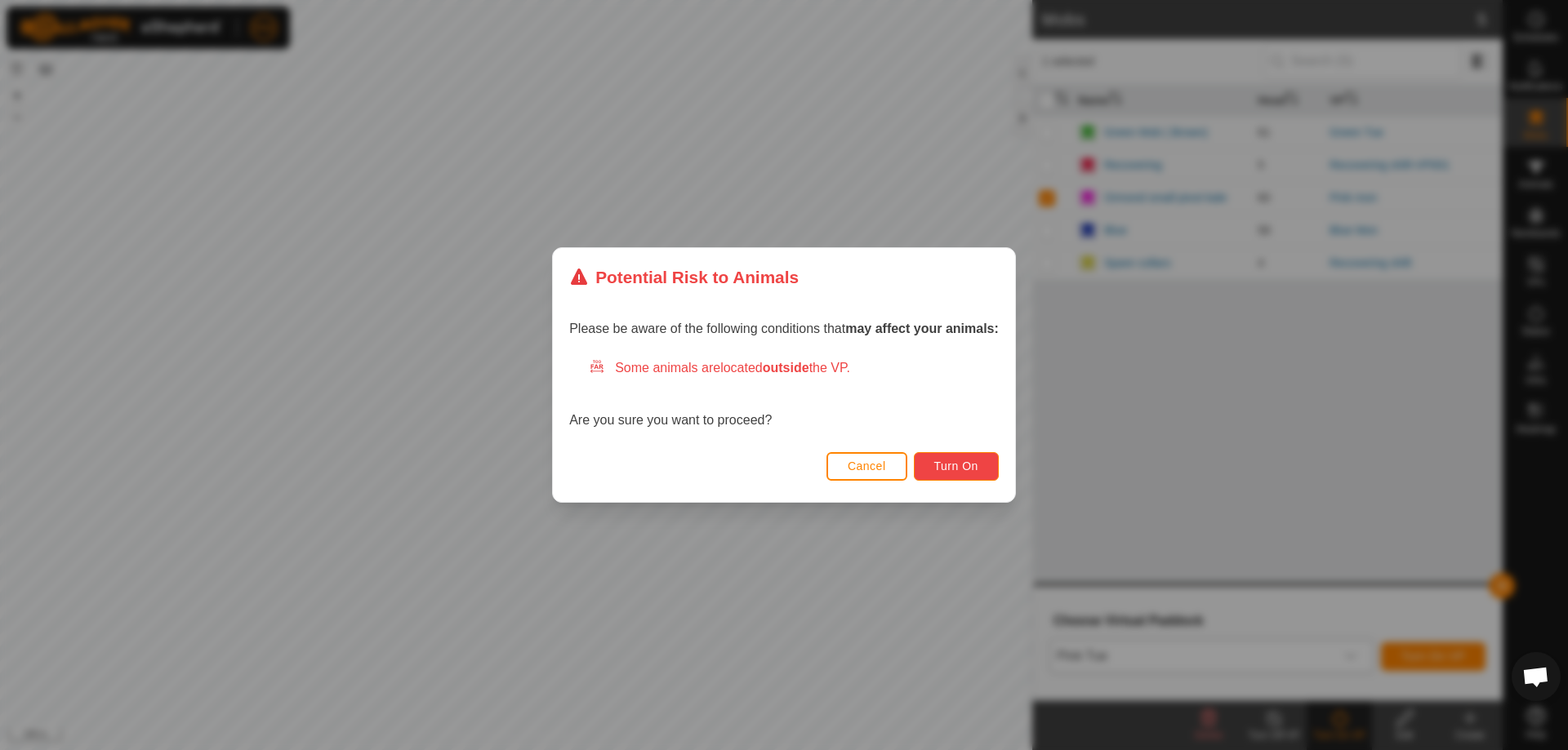
click at [956, 466] on span "Turn On" at bounding box center [956, 466] width 44 height 13
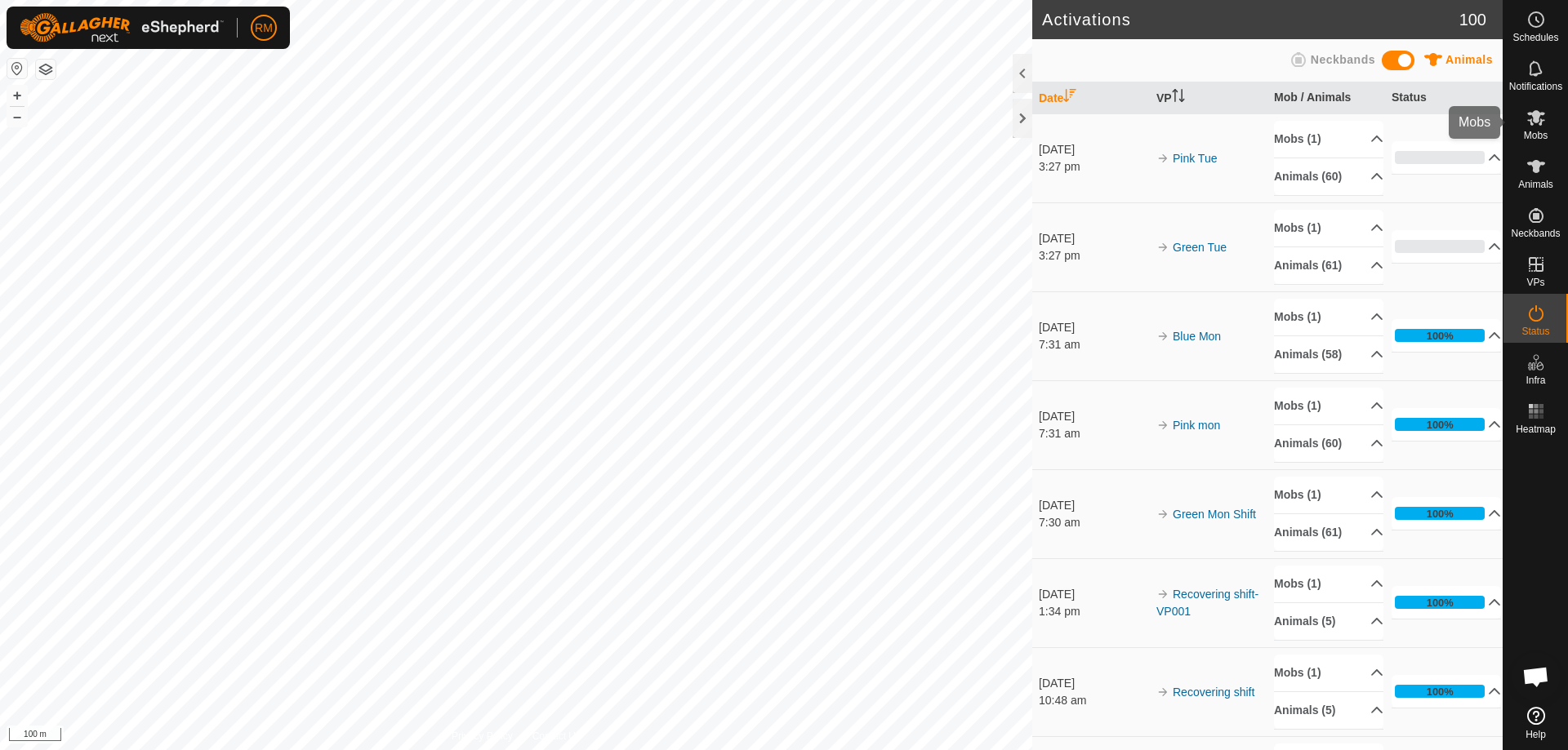
click at [1537, 123] on icon at bounding box center [1536, 117] width 18 height 15
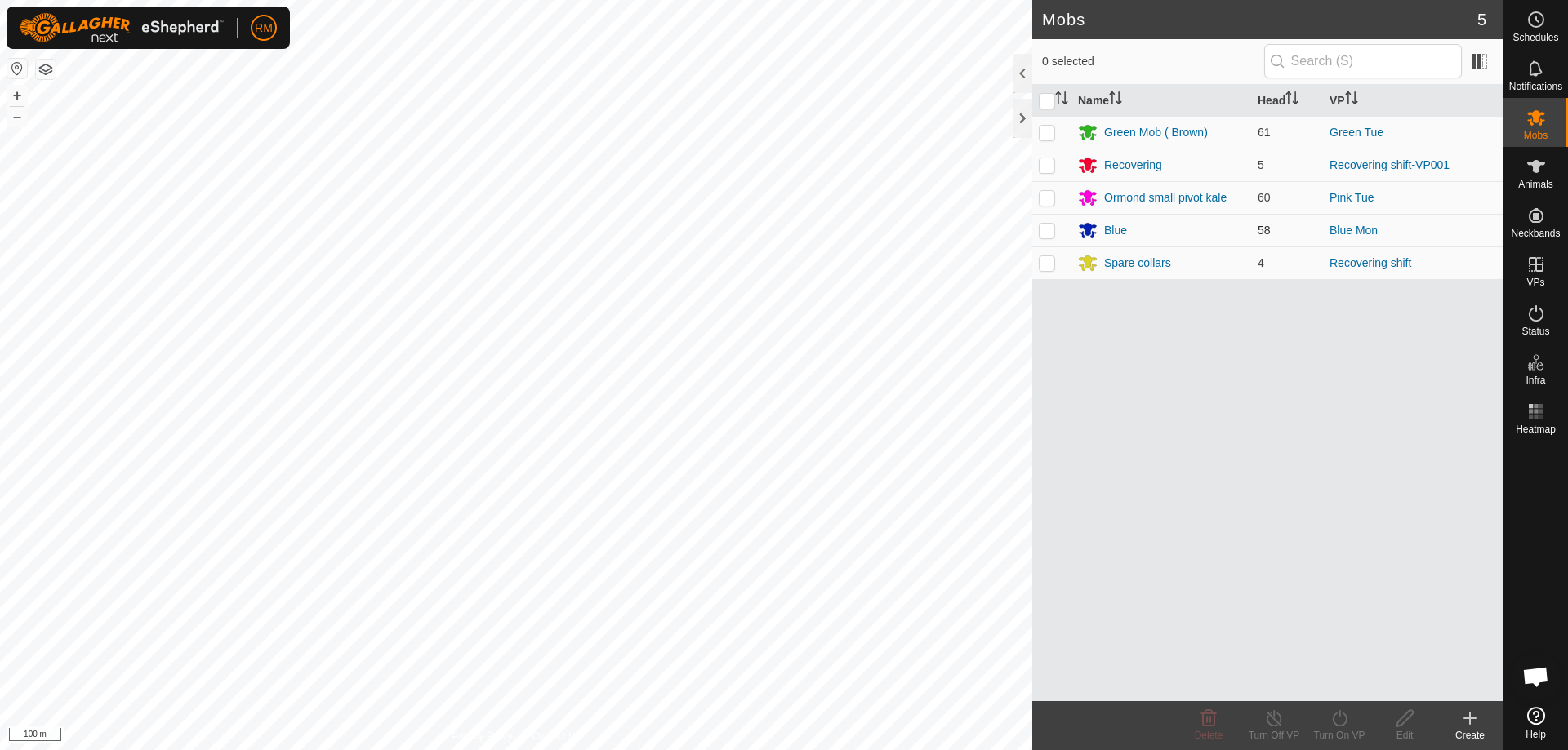
click at [1049, 233] on p-checkbox at bounding box center [1047, 230] width 16 height 13
checkbox input "true"
click at [1341, 724] on icon at bounding box center [1340, 718] width 21 height 20
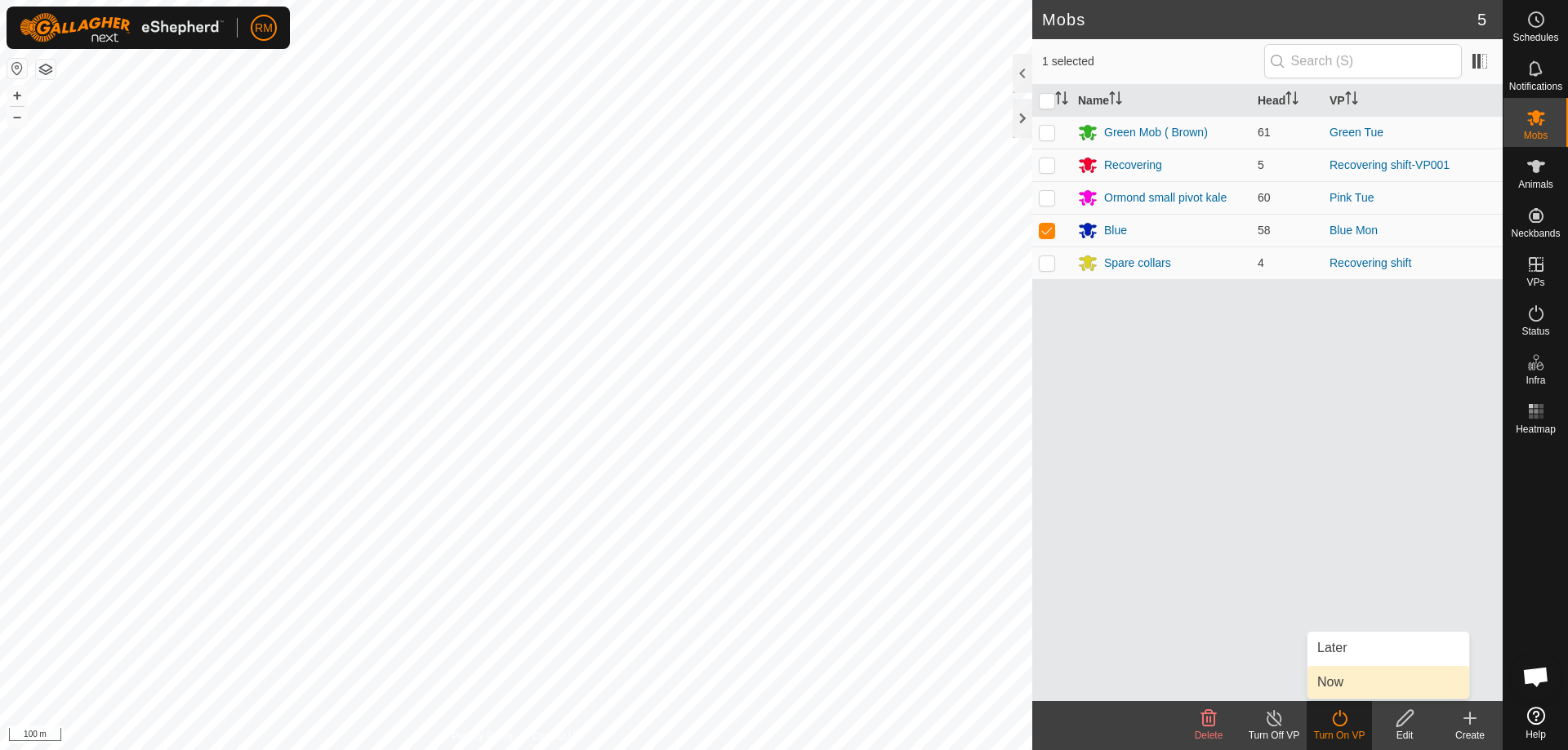
click at [1337, 675] on span "Now" at bounding box center [1330, 682] width 26 height 20
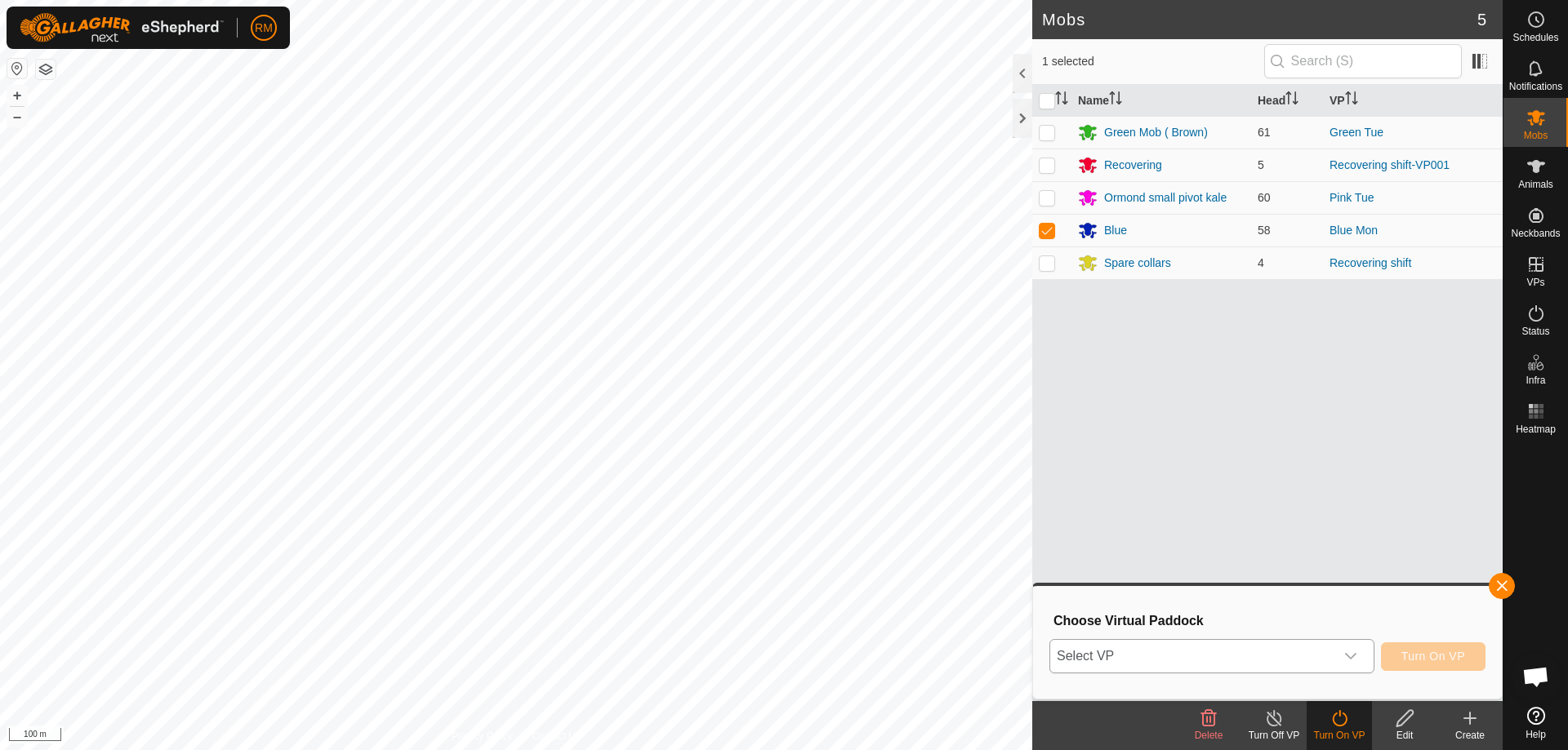
click at [1351, 655] on icon "dropdown trigger" at bounding box center [1350, 656] width 13 height 13
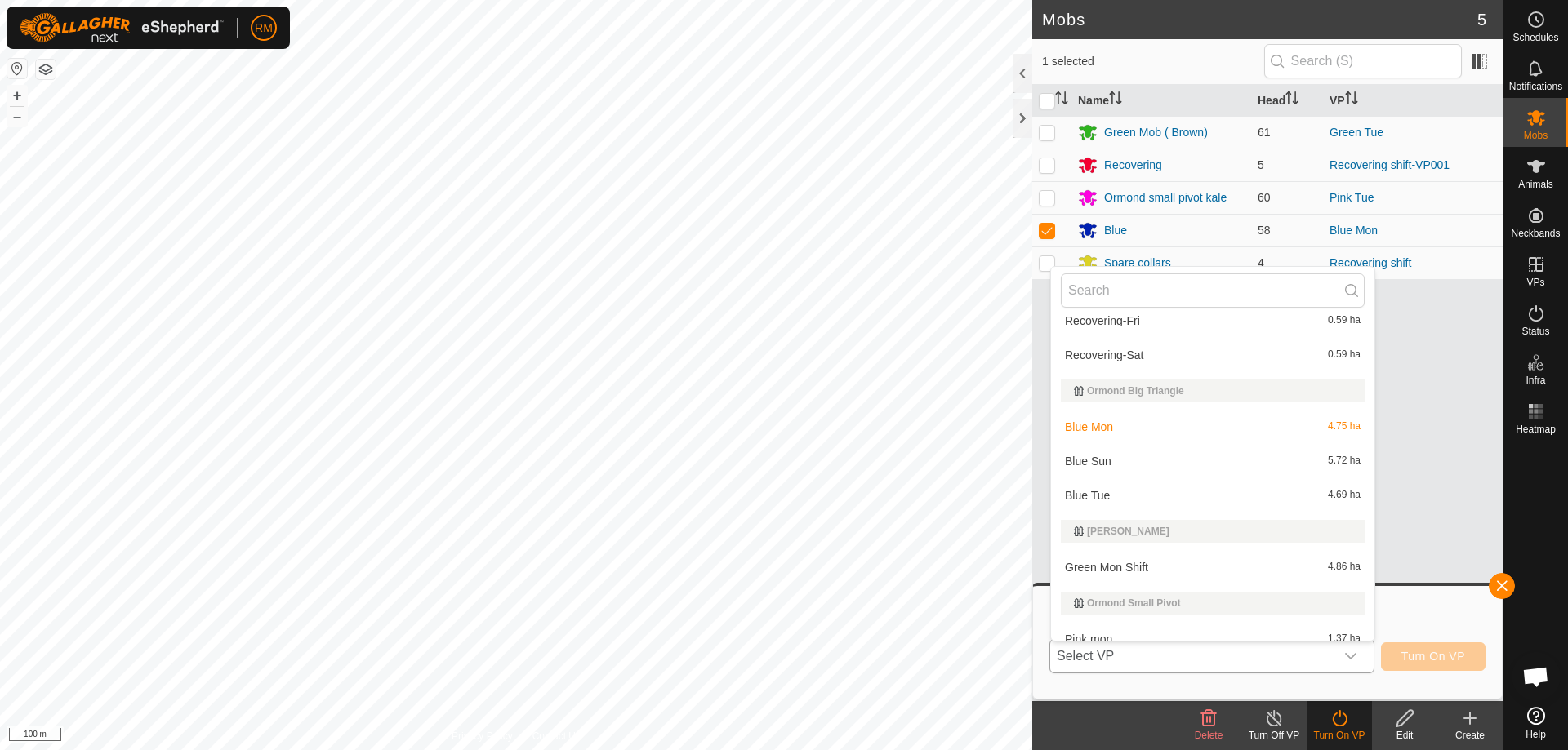
scroll to position [299, 0]
click at [1105, 493] on li "Blue Tue 4.69 ha" at bounding box center [1212, 494] width 323 height 32
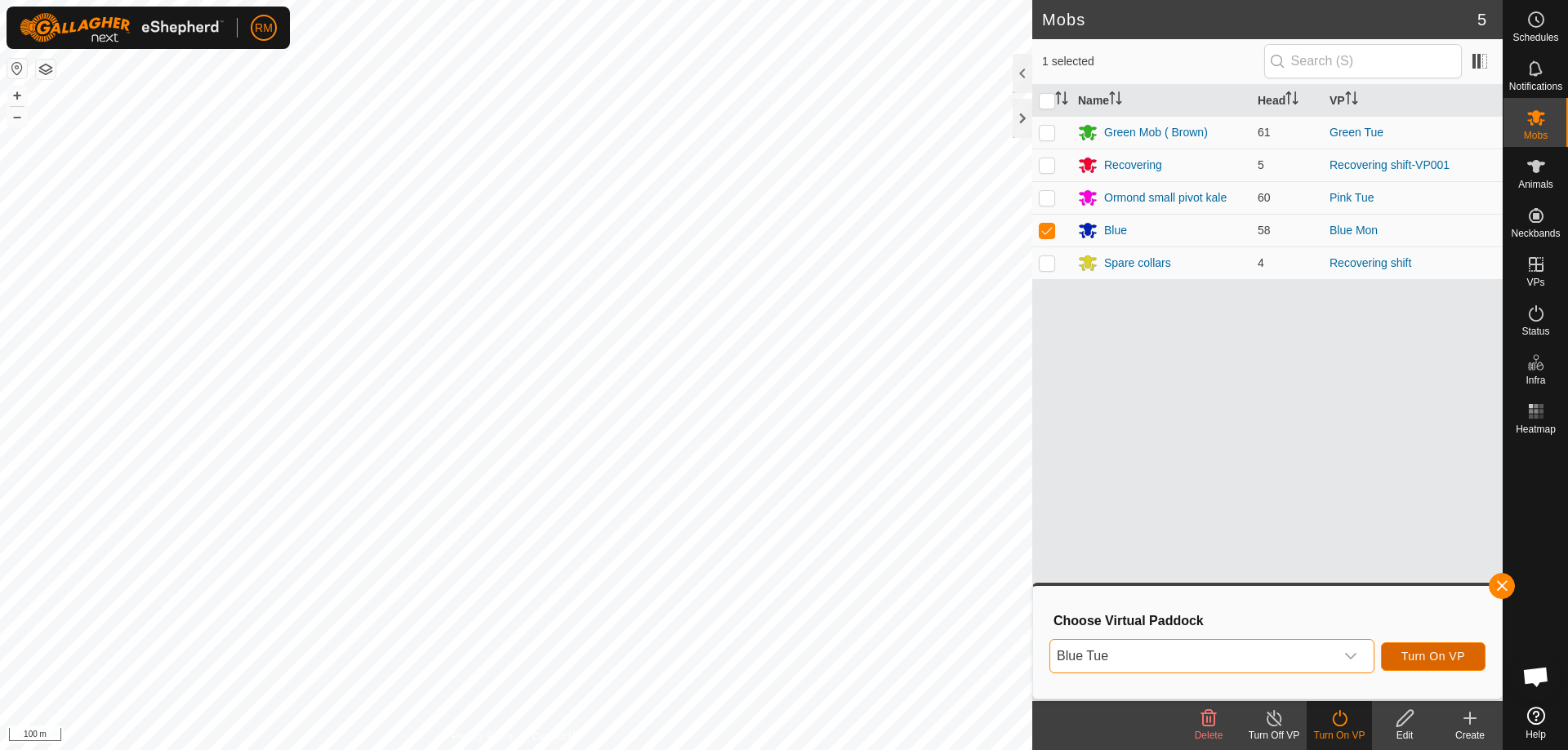
click at [1440, 651] on span "Turn On VP" at bounding box center [1433, 656] width 64 height 13
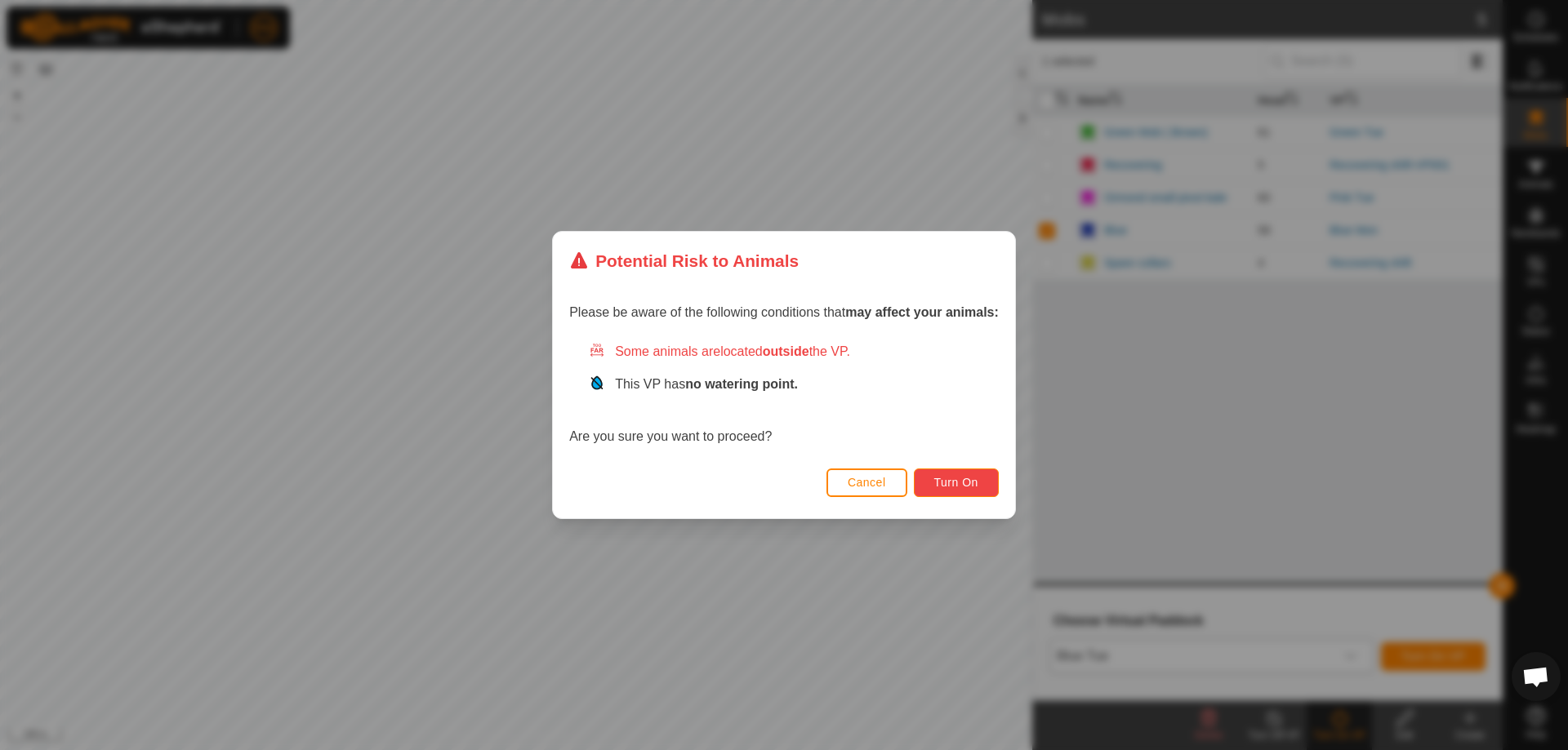
click at [983, 480] on button "Turn On" at bounding box center [956, 483] width 85 height 29
